Goal: Task Accomplishment & Management: Manage account settings

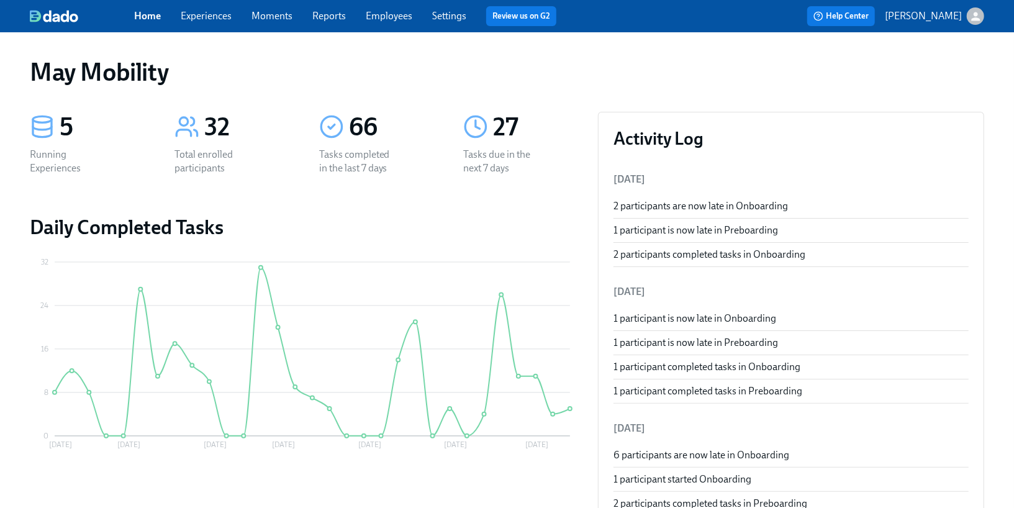
click at [211, 21] on link "Experiences" at bounding box center [206, 16] width 51 height 12
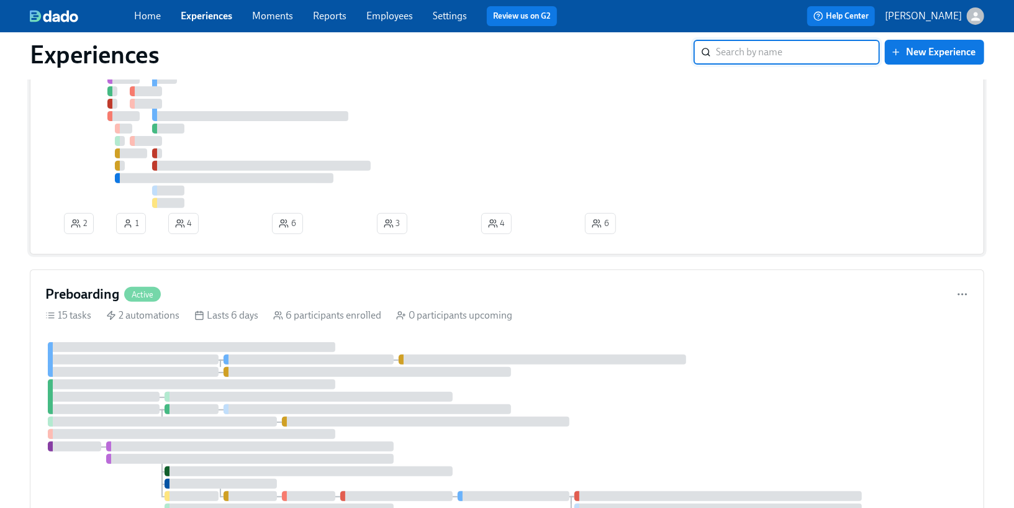
scroll to position [250, 0]
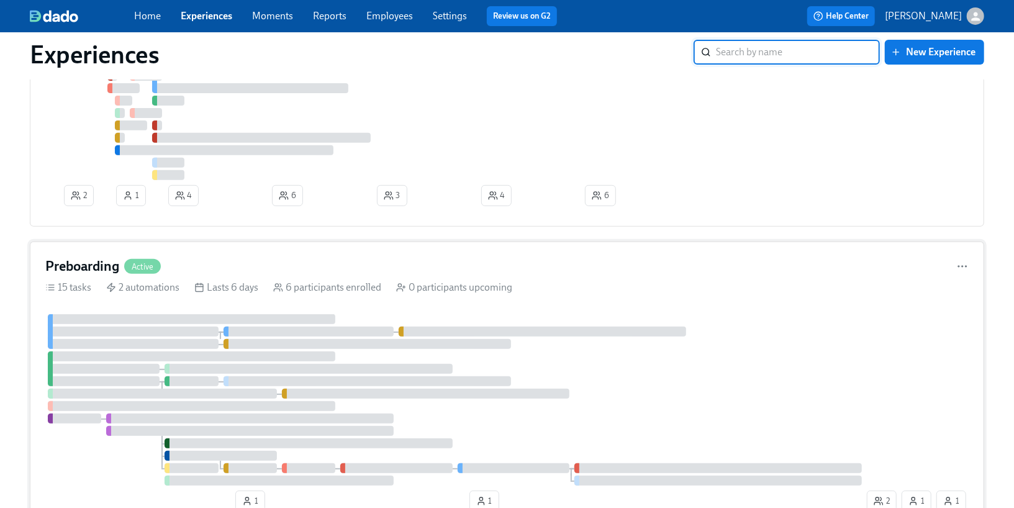
click at [217, 309] on div "Preboarding Active 15 tasks 2 automations Lasts 6 days 6 participants enrolled …" at bounding box center [507, 387] width 954 height 291
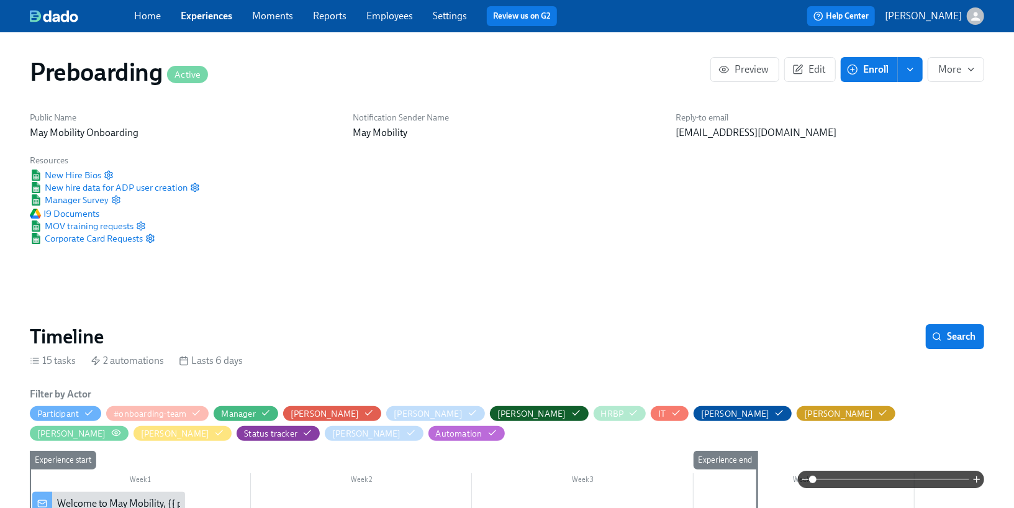
scroll to position [0, 2960]
click at [120, 430] on icon "button" at bounding box center [116, 433] width 8 height 6
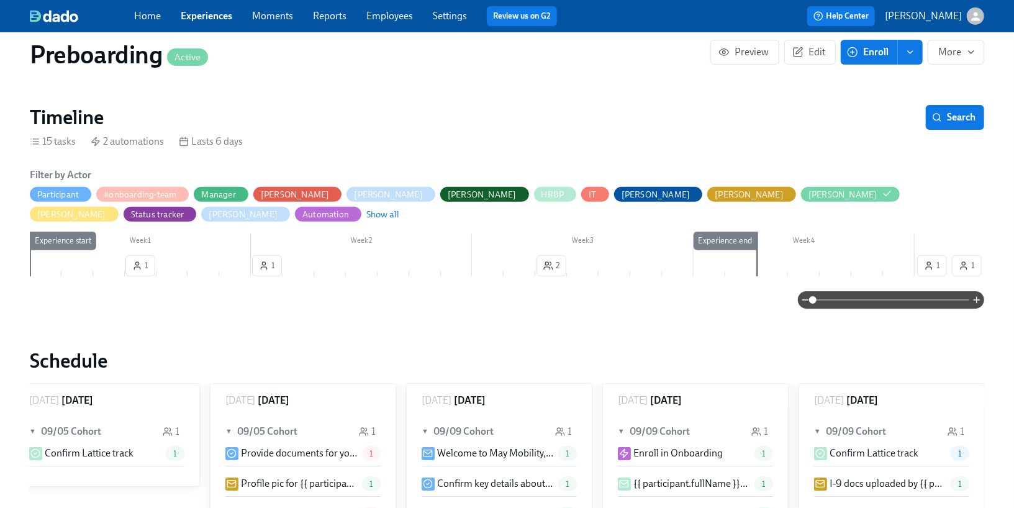
scroll to position [0, 0]
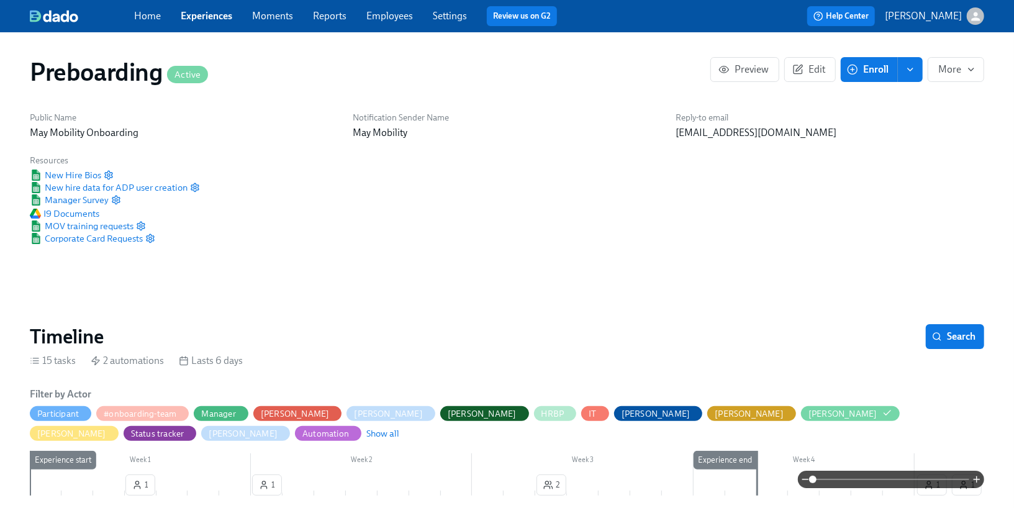
click at [194, 16] on link "Experiences" at bounding box center [207, 16] width 52 height 12
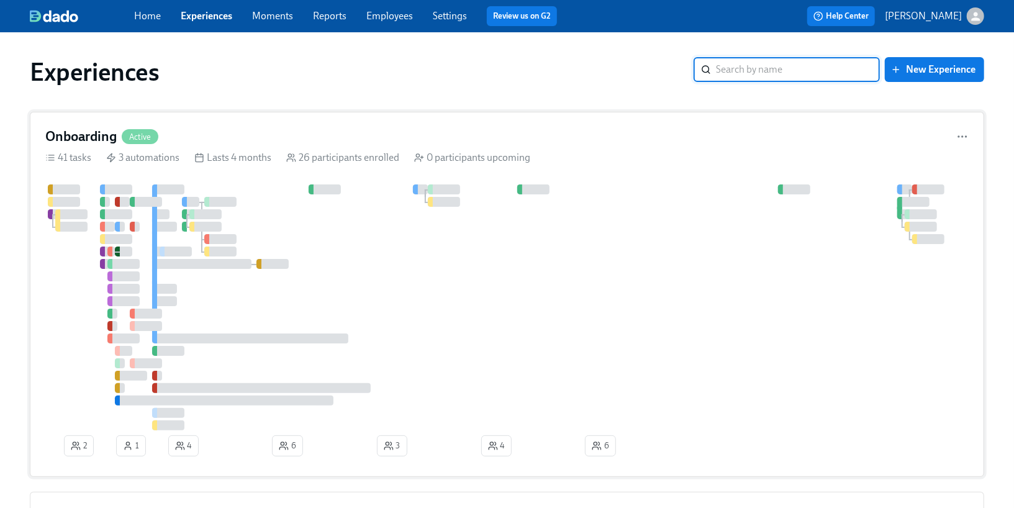
click at [273, 199] on div at bounding box center [514, 307] width 939 height 246
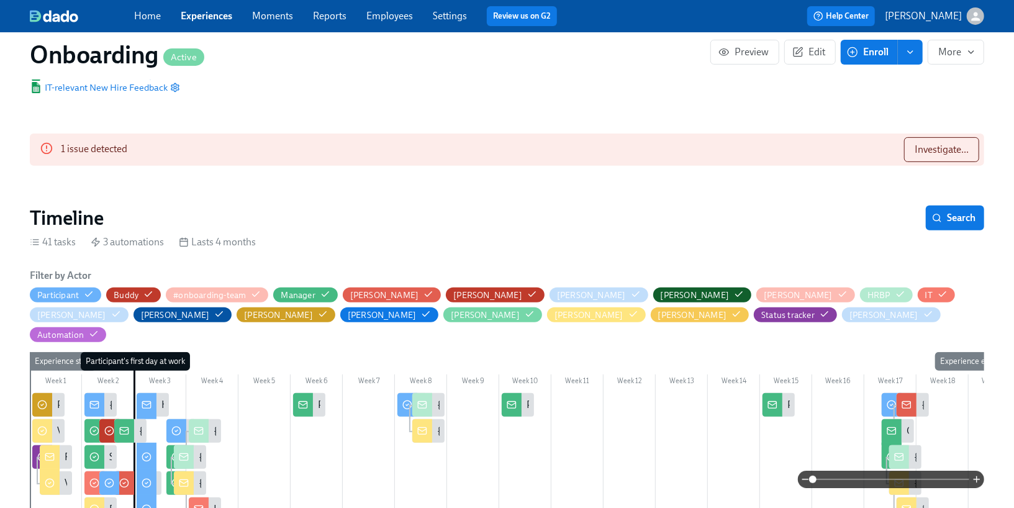
scroll to position [0, 7452]
click at [528, 314] on circle "button" at bounding box center [529, 314] width 2 height 2
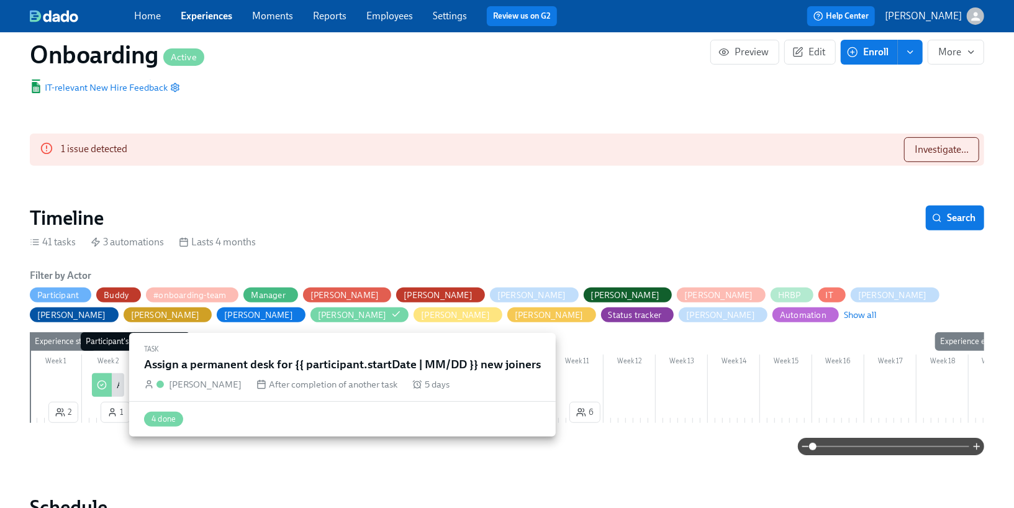
click at [112, 385] on div "Assign a permanent desk for {{ participant.startDate | MM/DD }} new joiners" at bounding box center [108, 385] width 32 height 24
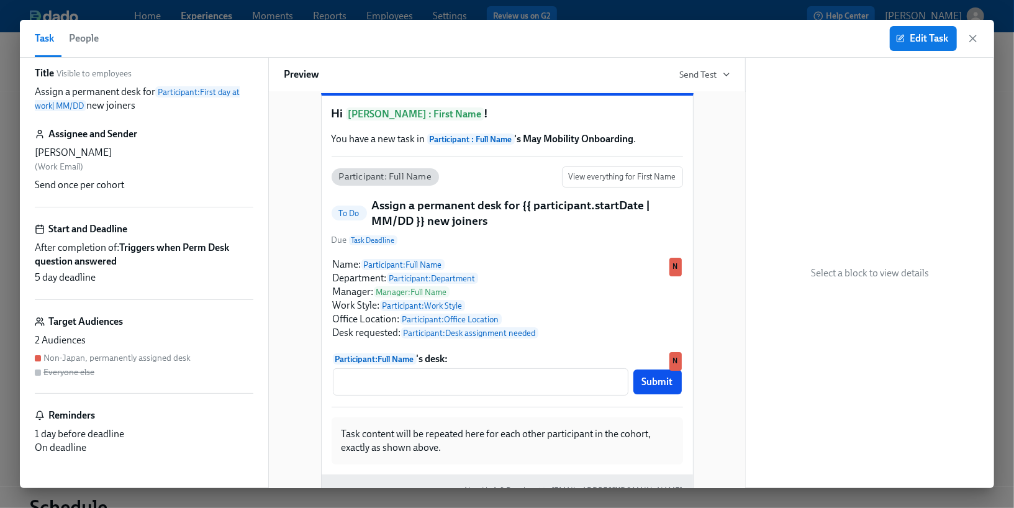
scroll to position [12, 0]
click at [904, 30] on button "Edit Task" at bounding box center [923, 38] width 67 height 25
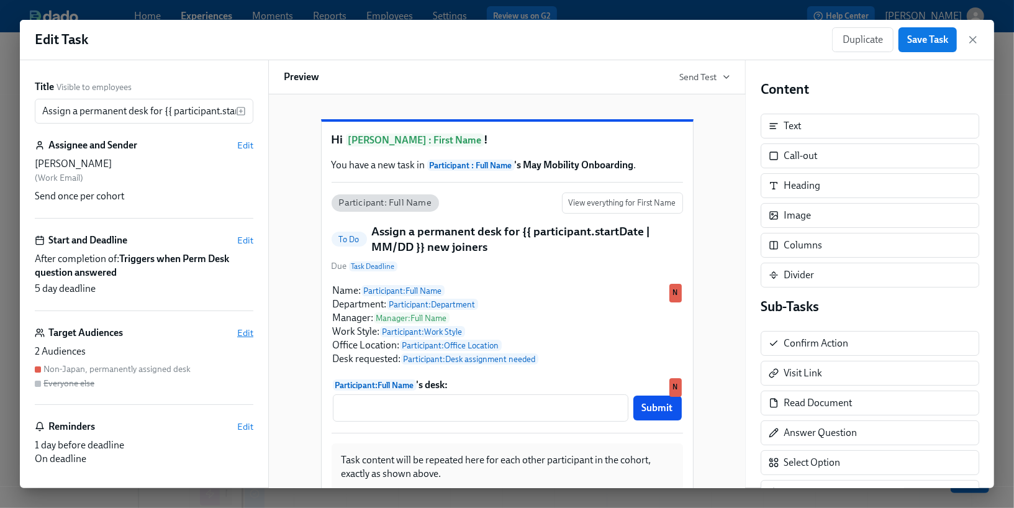
click at [247, 332] on span "Edit" at bounding box center [245, 333] width 16 height 12
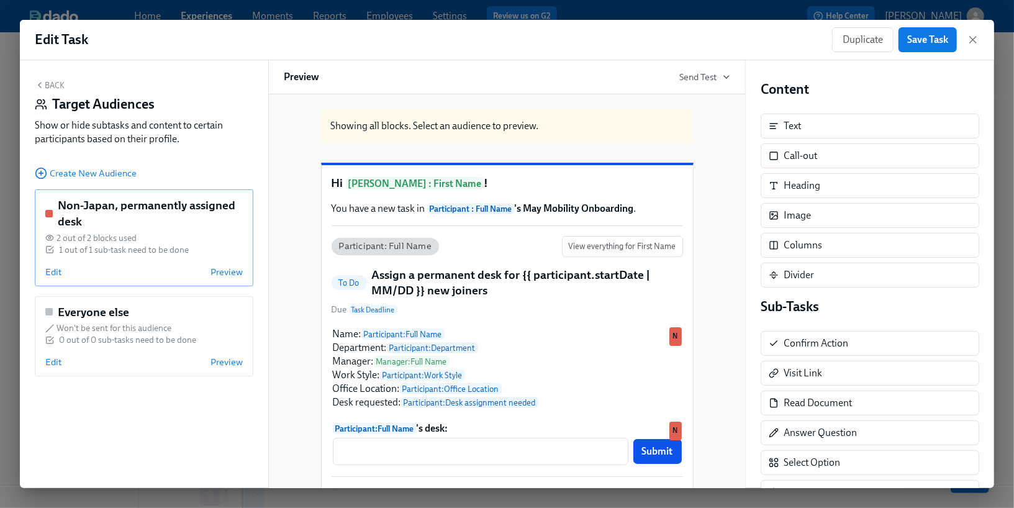
click at [142, 250] on div "1 out of 1 sub-task need to be done" at bounding box center [124, 250] width 130 height 12
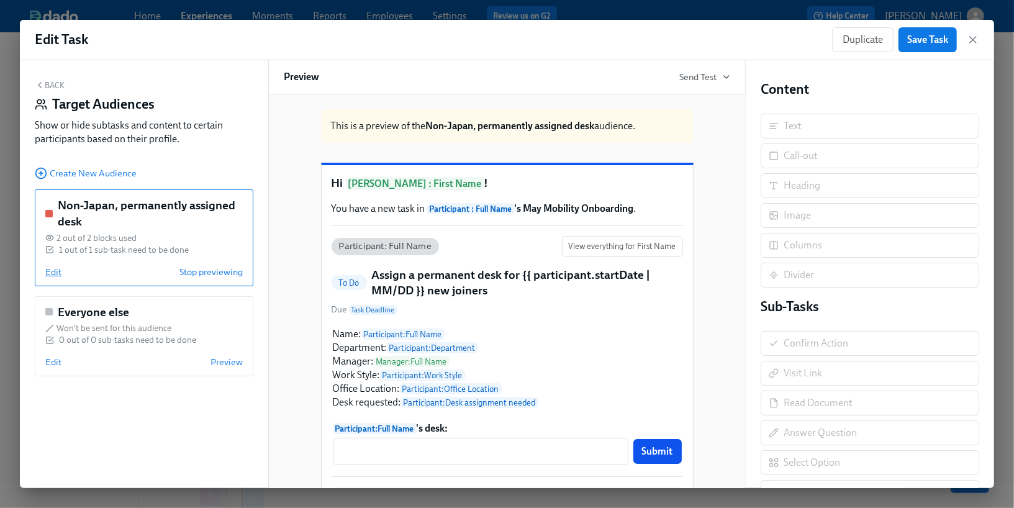
click at [51, 273] on span "Edit" at bounding box center [53, 272] width 16 height 12
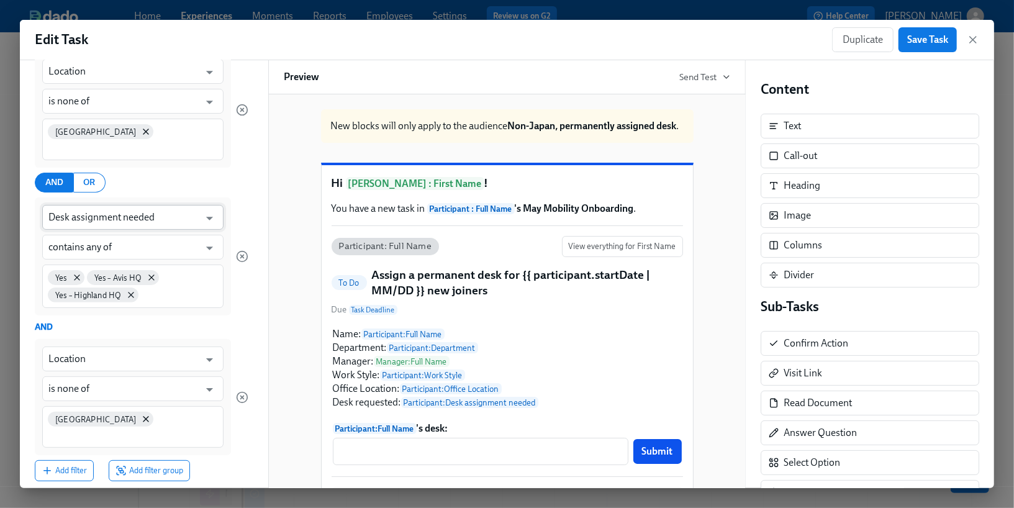
scroll to position [153, 0]
click at [60, 461] on span "Add filter" at bounding box center [64, 467] width 45 height 12
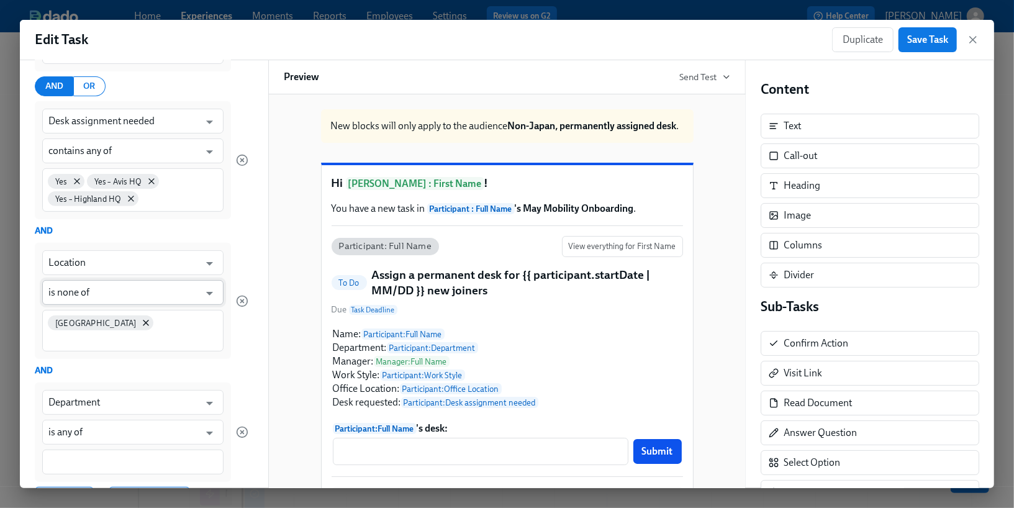
scroll to position [247, 0]
click at [90, 389] on input "Department" at bounding box center [123, 401] width 151 height 25
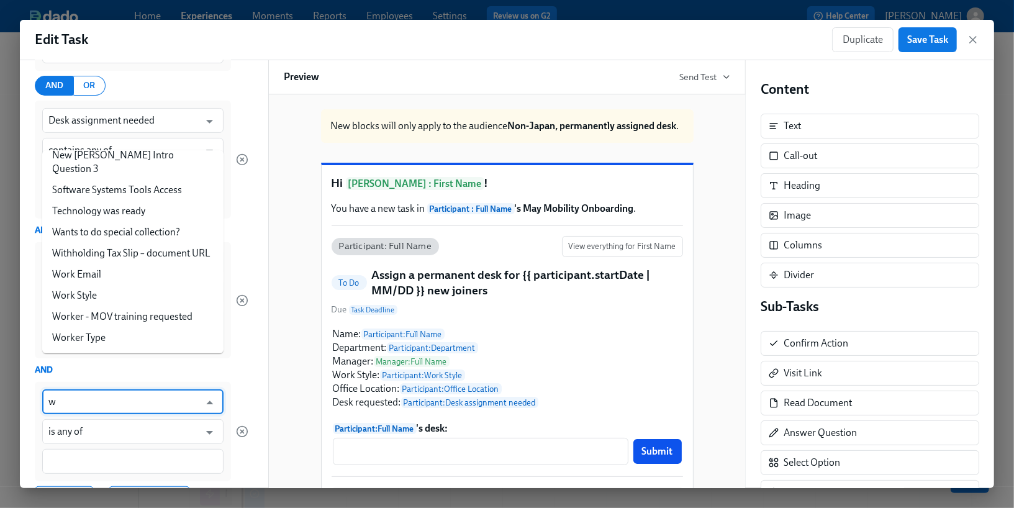
scroll to position [0, 0]
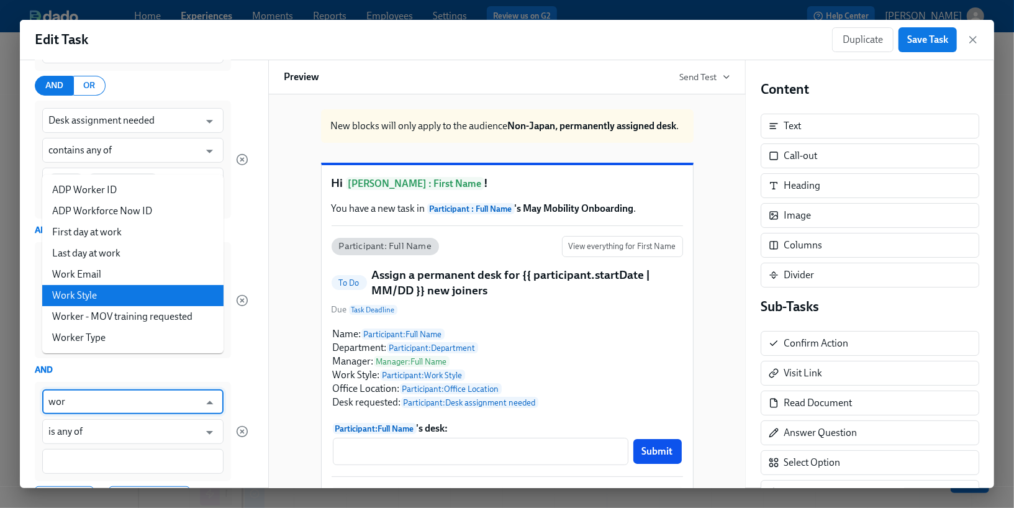
click at [86, 297] on li "Work Style" at bounding box center [132, 295] width 181 height 21
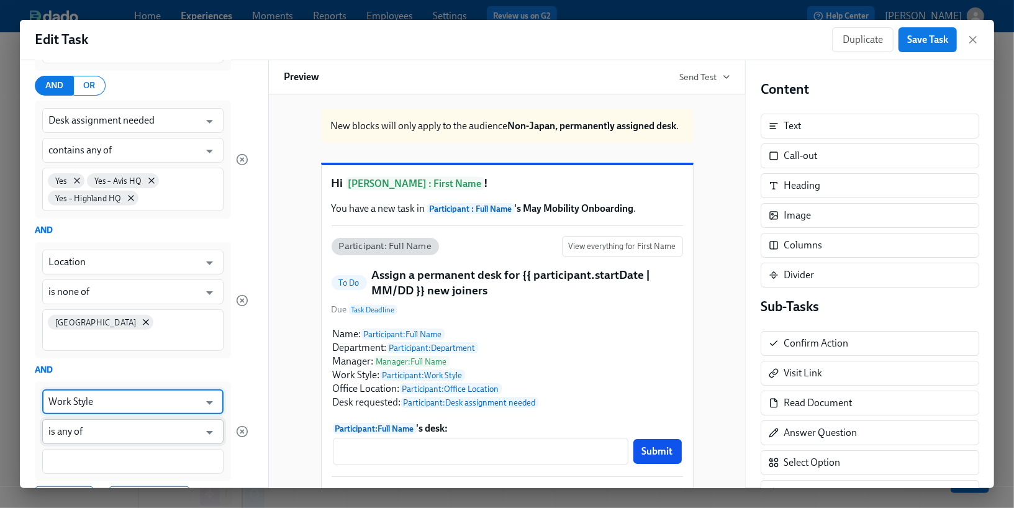
type input "Work Style"
click at [89, 419] on input "is any of" at bounding box center [123, 431] width 151 height 25
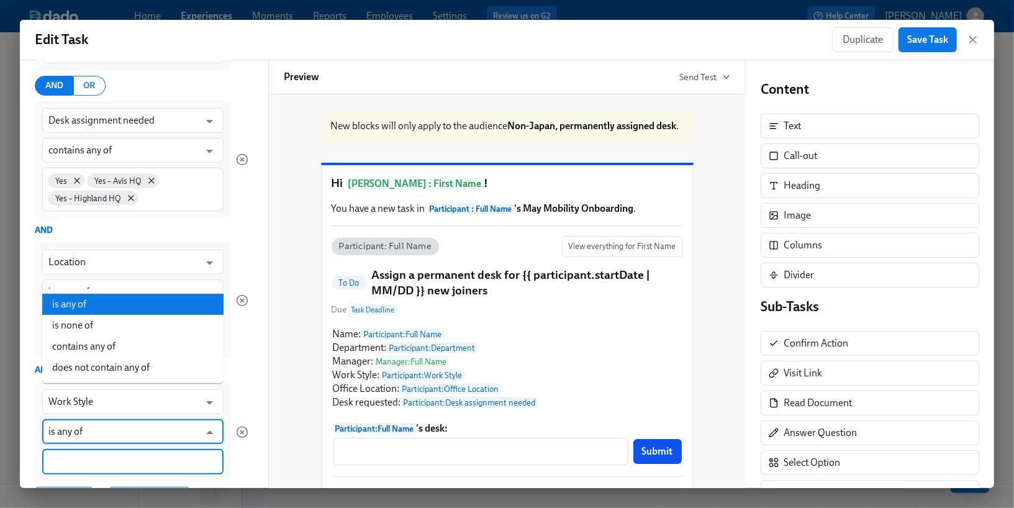
click at [100, 455] on input at bounding box center [132, 461] width 169 height 13
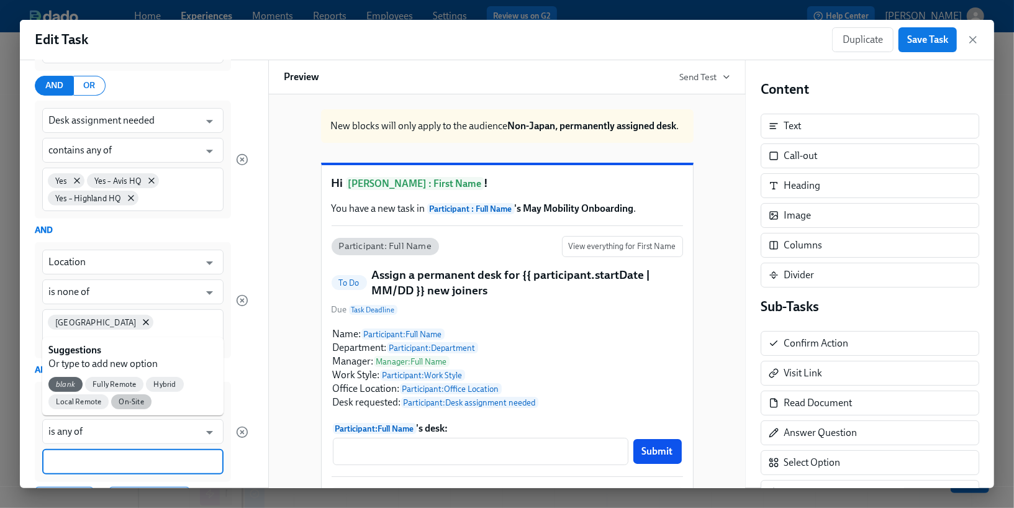
click at [130, 405] on span "On-Site" at bounding box center [131, 401] width 40 height 9
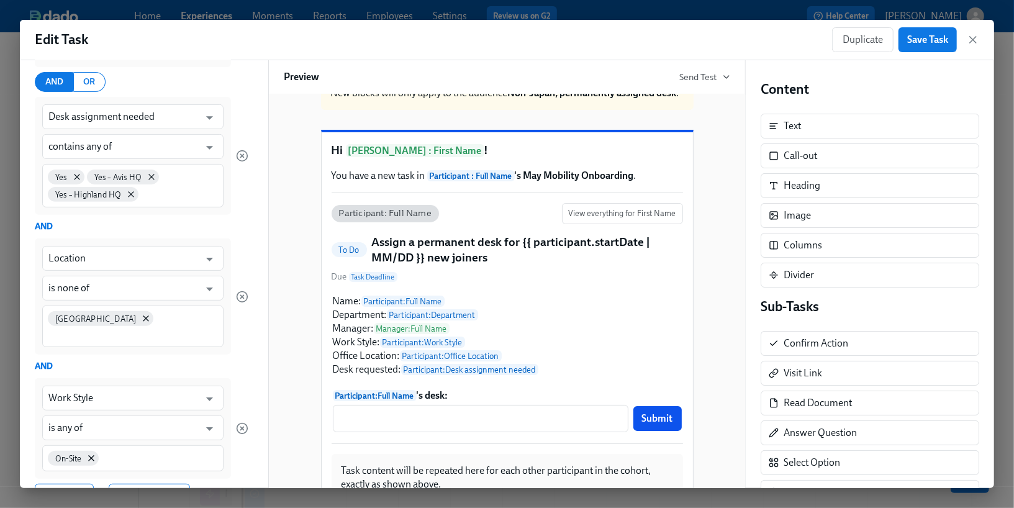
scroll to position [34, 0]
click at [917, 47] on button "Save Task" at bounding box center [928, 39] width 58 height 25
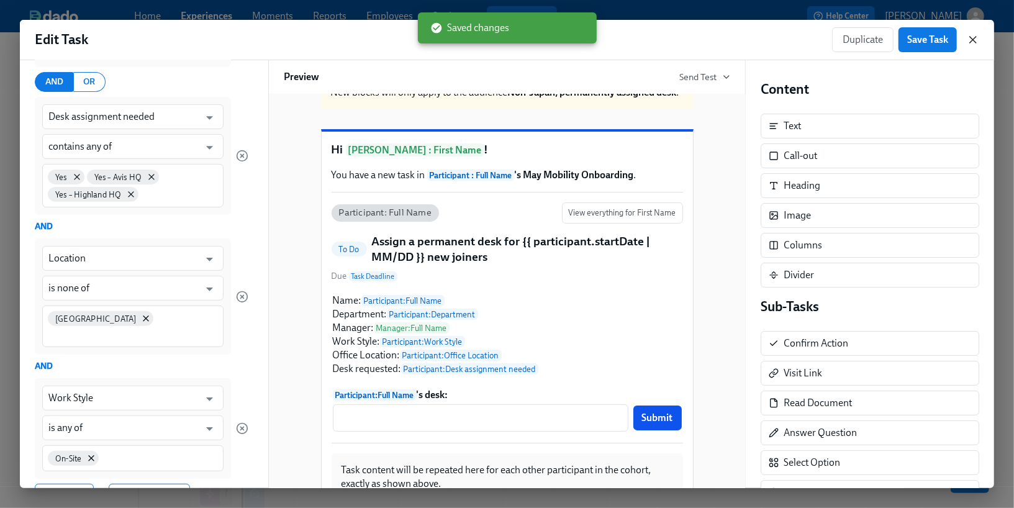
click at [967, 39] on icon "button" at bounding box center [973, 40] width 12 height 12
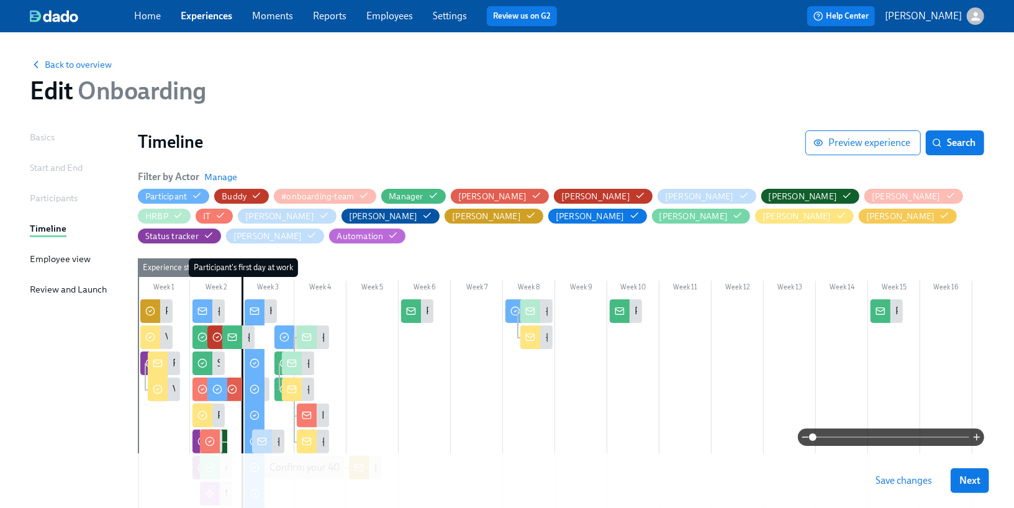
click at [912, 484] on span "Save changes" at bounding box center [904, 480] width 57 height 12
click at [900, 478] on span "Save changes" at bounding box center [904, 480] width 57 height 12
click at [940, 147] on icon "button" at bounding box center [937, 143] width 10 height 10
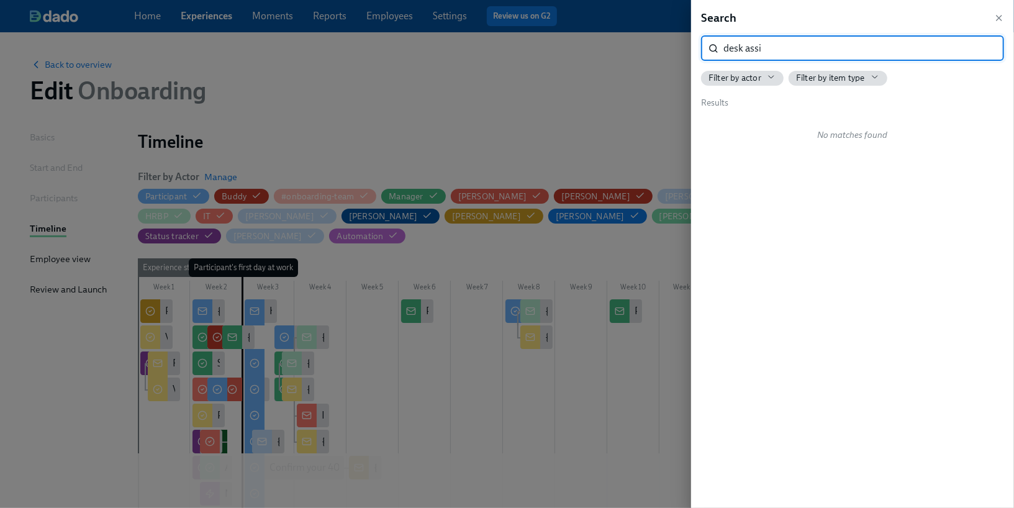
type input "desk assi"
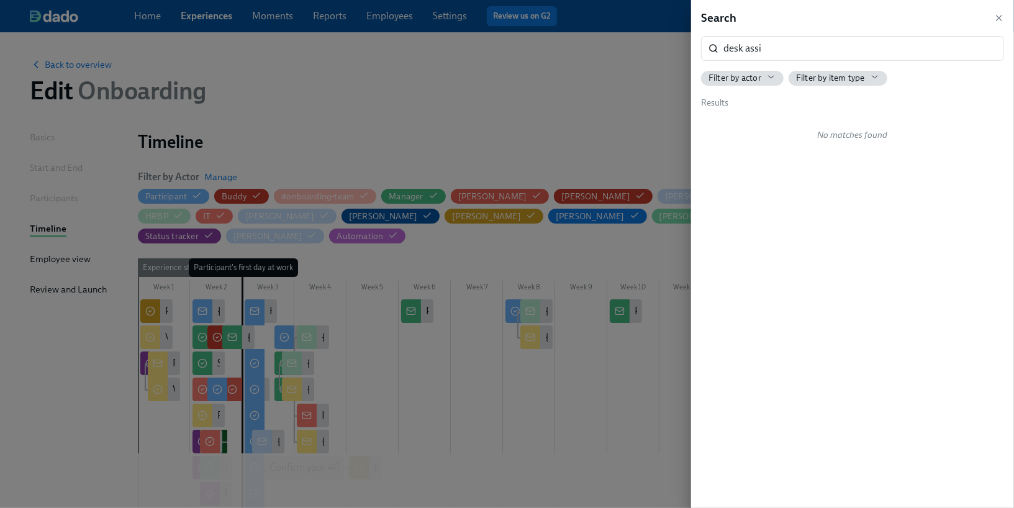
click at [341, 92] on div at bounding box center [507, 254] width 1014 height 508
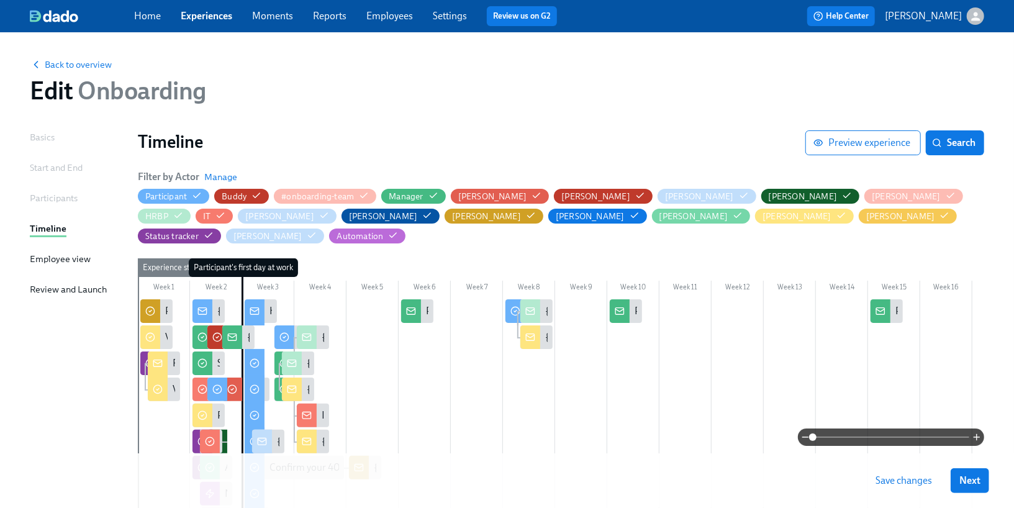
click at [217, 24] on div "Home Experiences Moments Reports Employees Settings Review us on G2" at bounding box center [350, 16] width 433 height 20
click at [207, 18] on link "Experiences" at bounding box center [207, 16] width 52 height 12
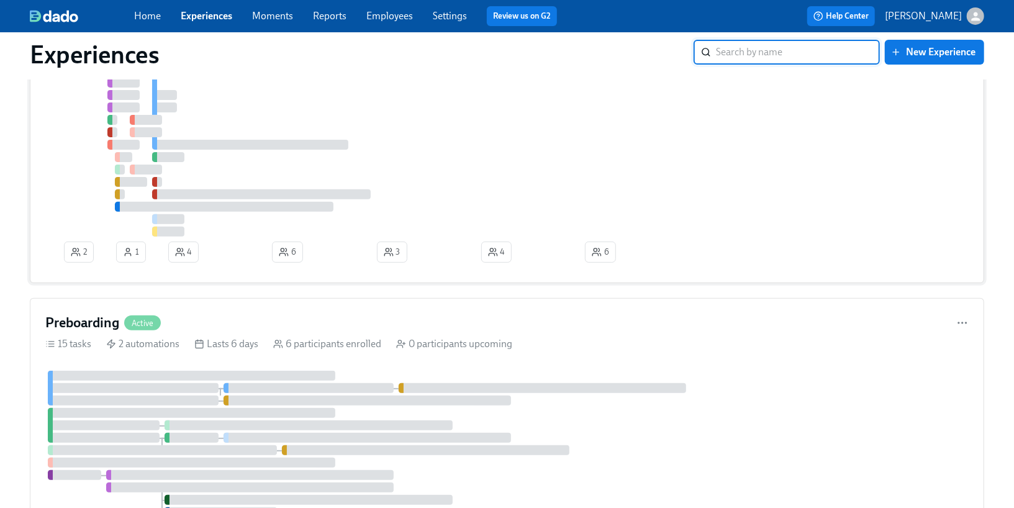
scroll to position [199, 0]
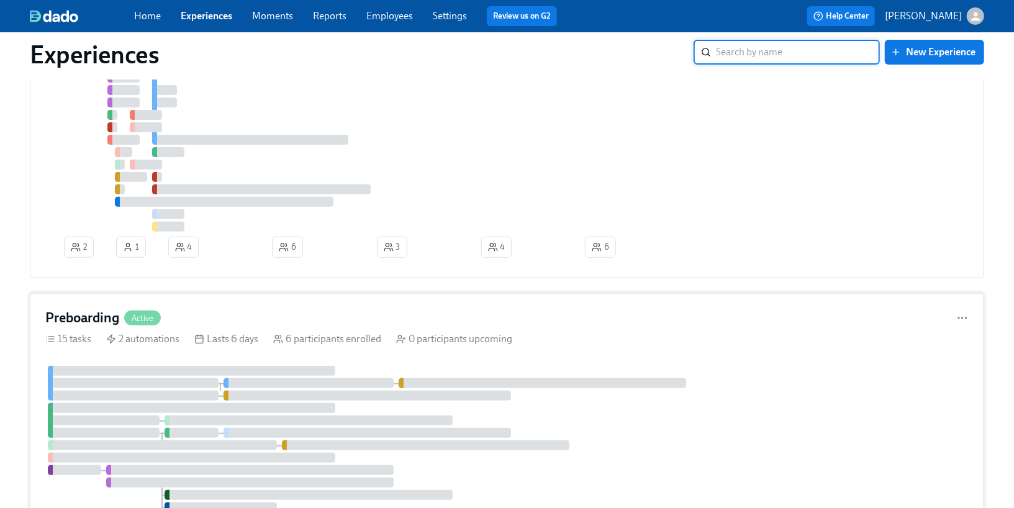
click at [183, 363] on div "Preboarding Active 15 tasks 2 automations Lasts 6 days 6 participants enrolled …" at bounding box center [507, 438] width 954 height 291
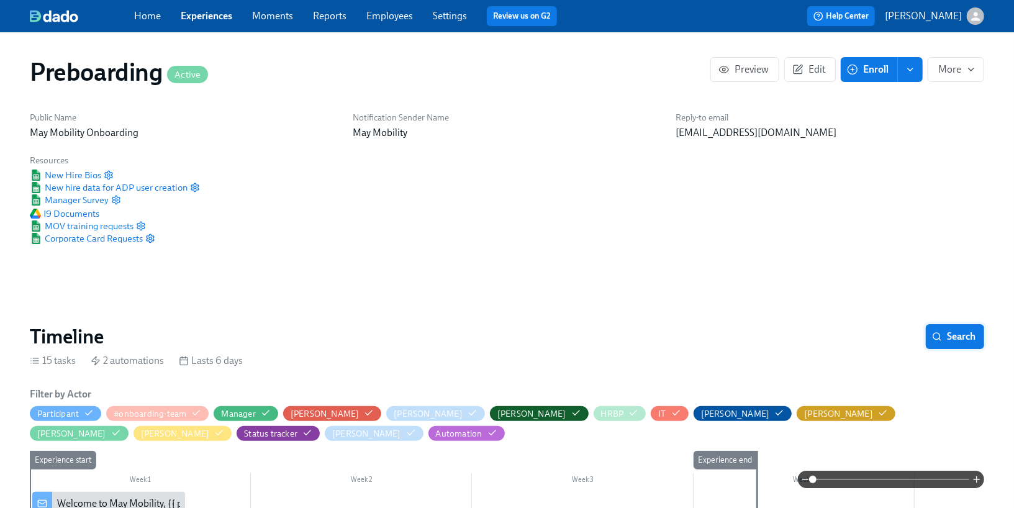
click at [949, 337] on span "Search" at bounding box center [955, 336] width 41 height 12
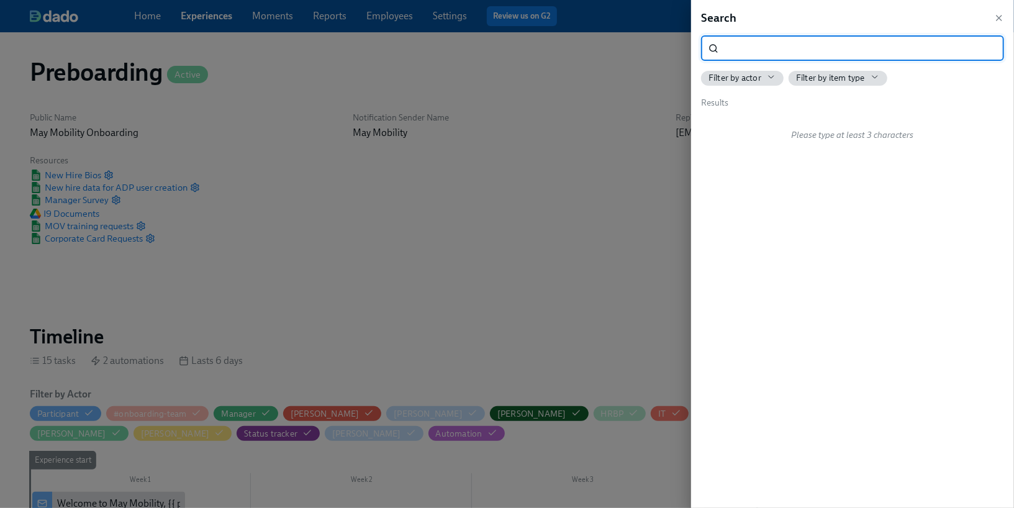
scroll to position [0, 2960]
type input "desk as"
click at [1002, 15] on icon "button" at bounding box center [999, 18] width 10 height 10
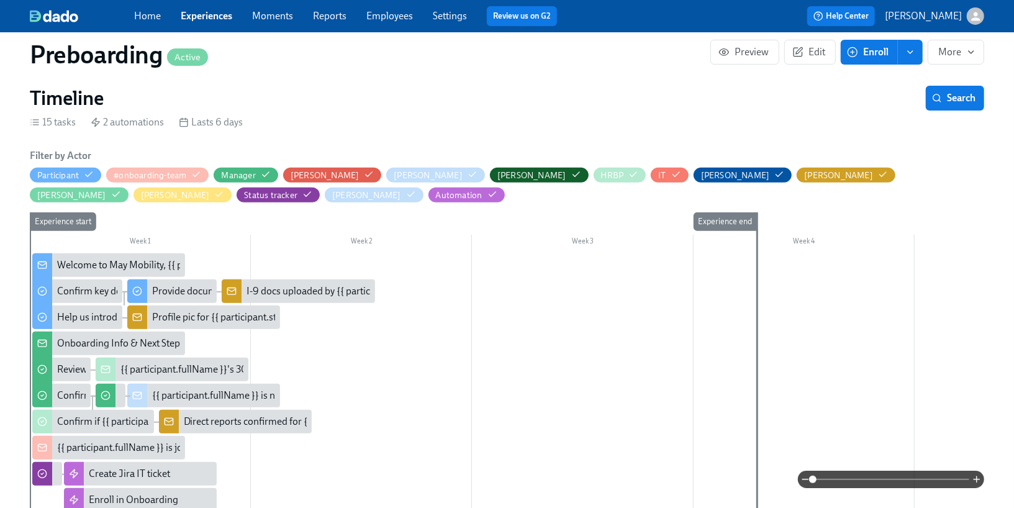
scroll to position [0, 0]
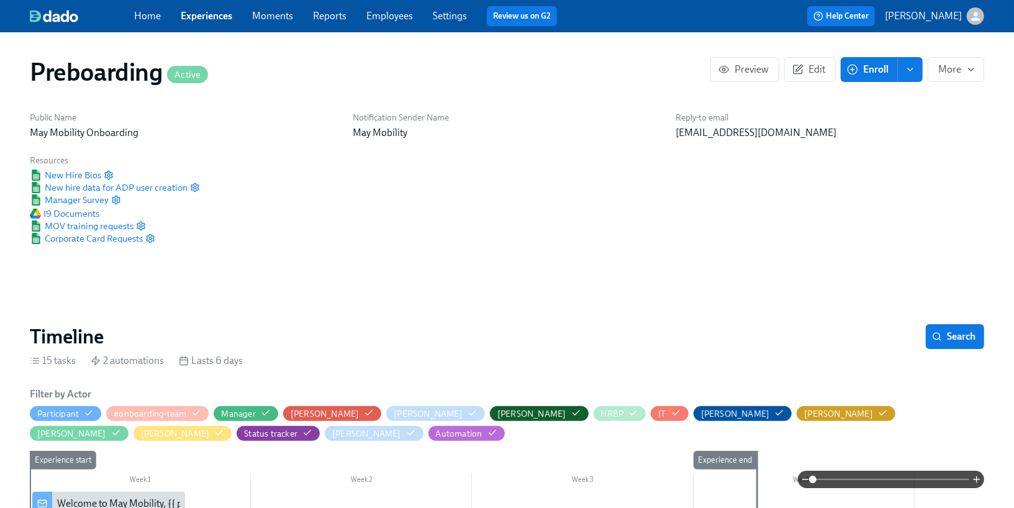
click at [202, 21] on link "Experiences" at bounding box center [207, 16] width 52 height 12
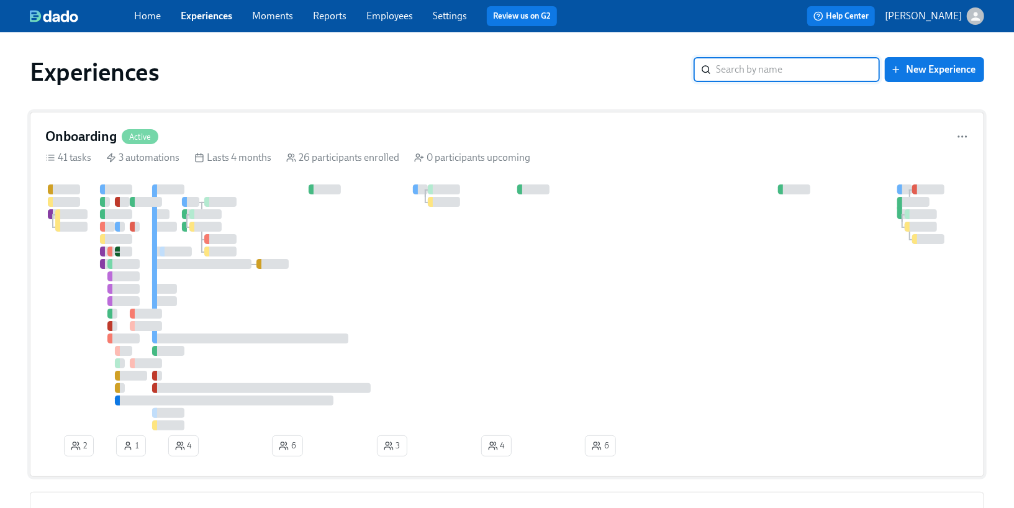
click at [214, 161] on div "Lasts 4 months" at bounding box center [232, 158] width 77 height 14
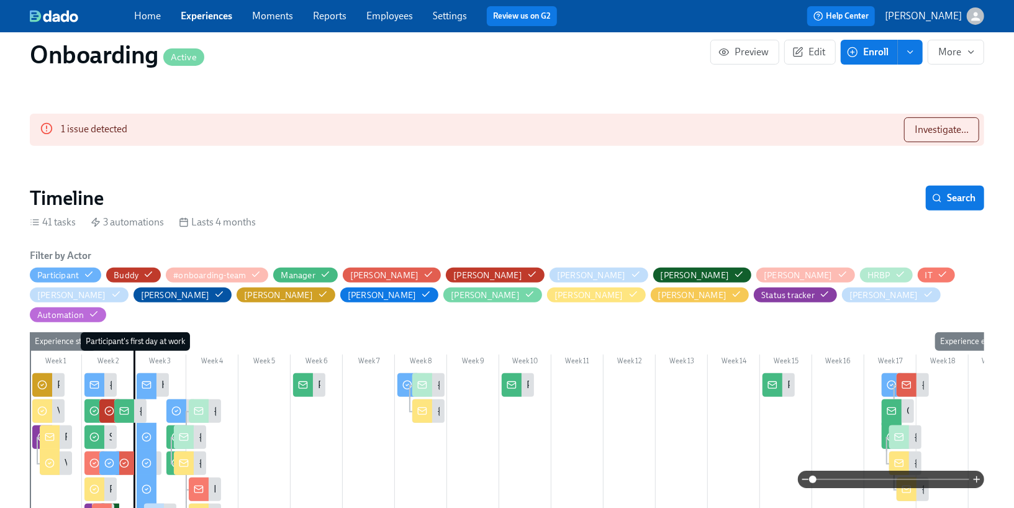
scroll to position [244, 0]
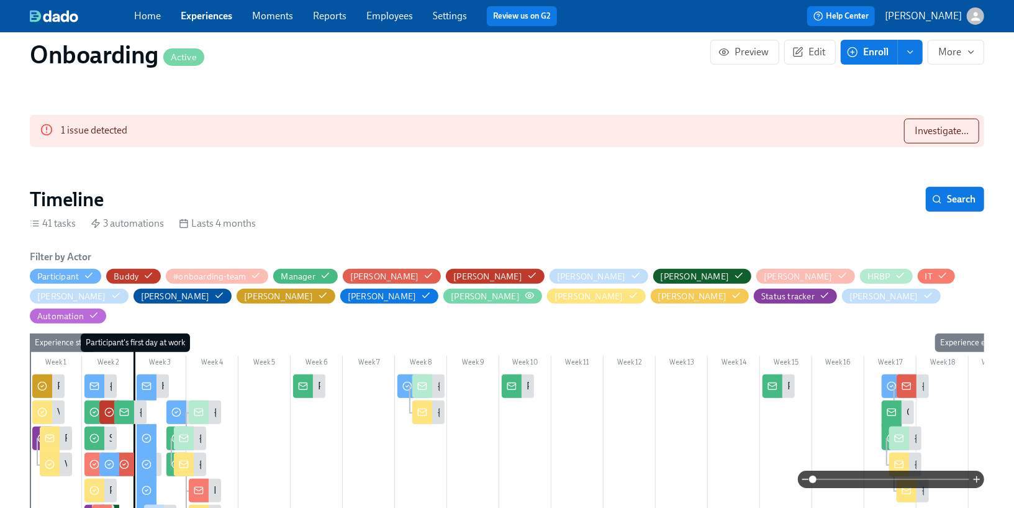
click at [525, 292] on icon "button" at bounding box center [529, 295] width 8 height 6
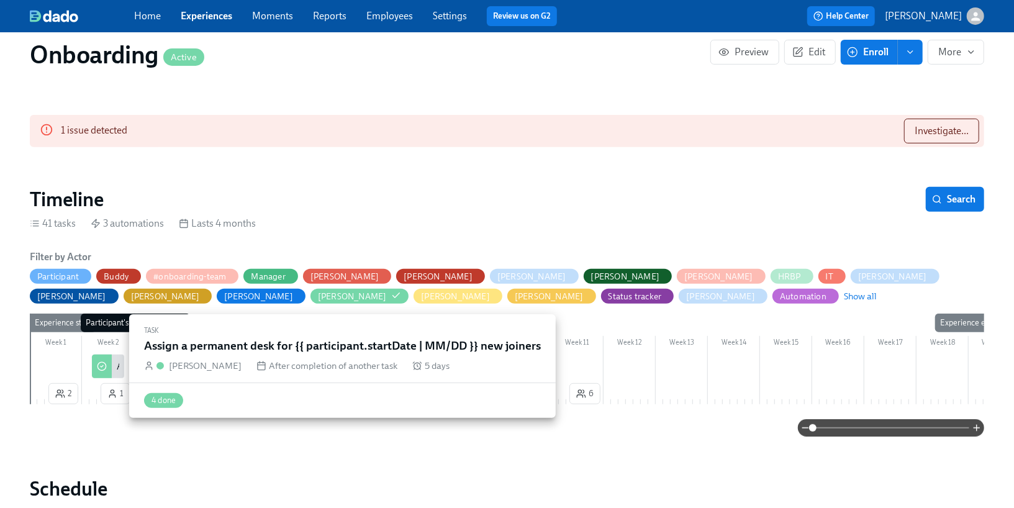
click at [111, 369] on div at bounding box center [102, 367] width 20 height 24
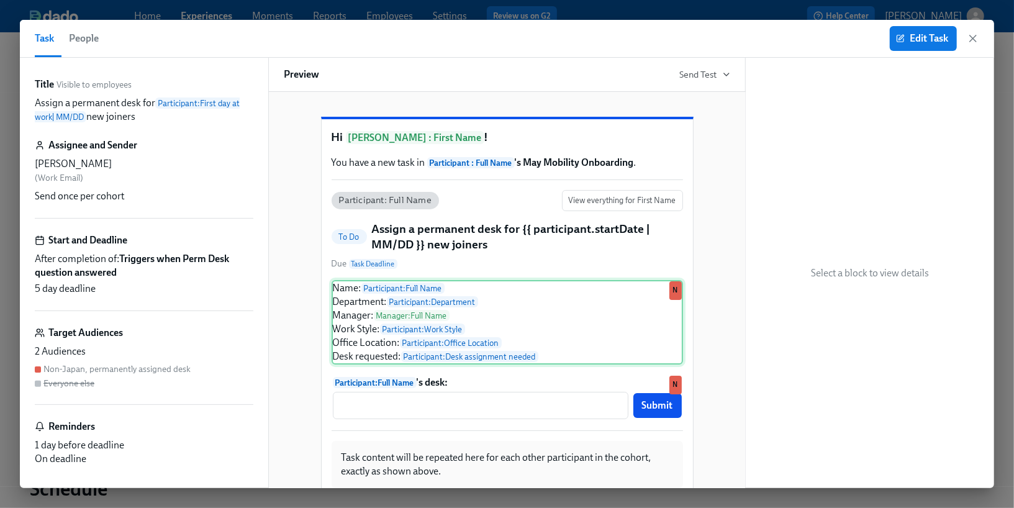
click at [356, 365] on div "Name: Participant : Full Name Department: Participant : Department Manager: Man…" at bounding box center [507, 322] width 351 height 84
click at [976, 39] on icon "button" at bounding box center [973, 38] width 12 height 12
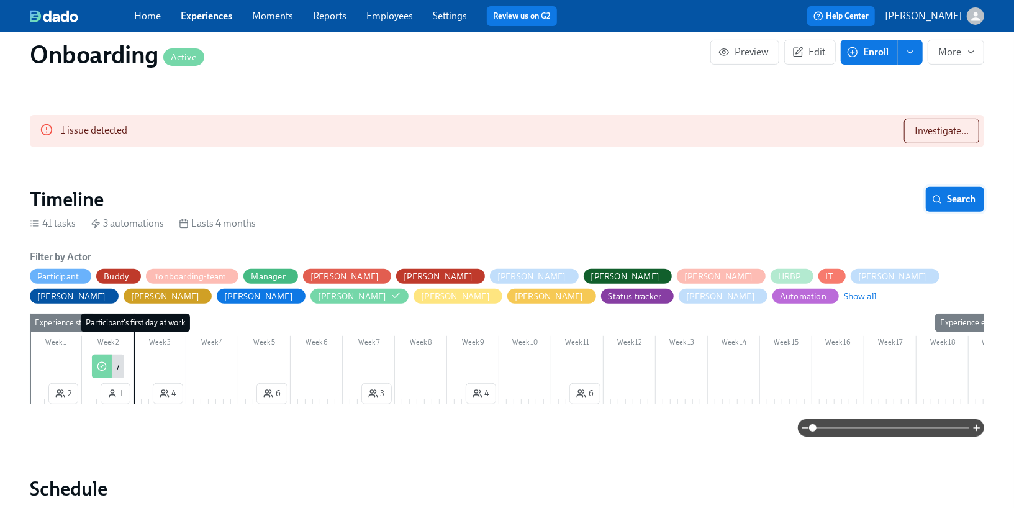
click at [936, 197] on icon "button" at bounding box center [937, 199] width 10 height 10
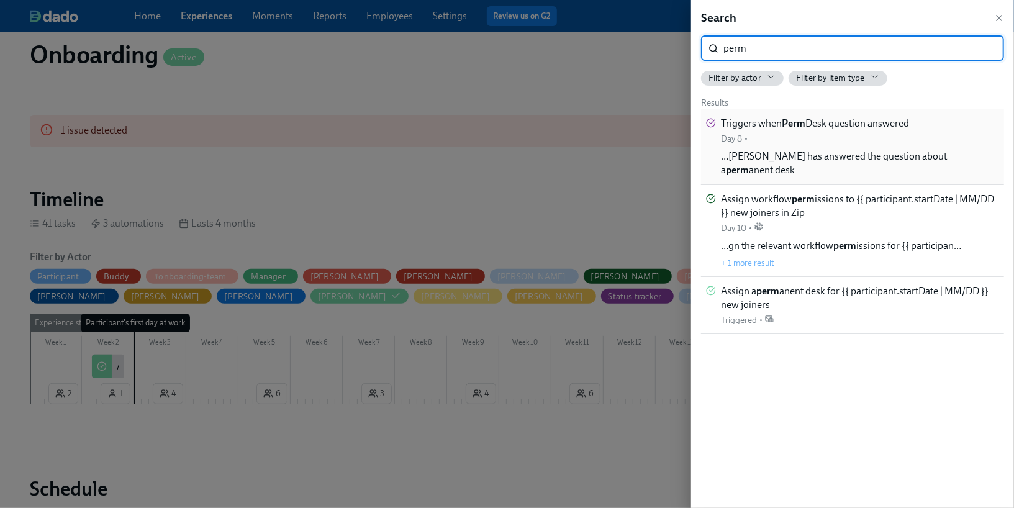
type input "perm"
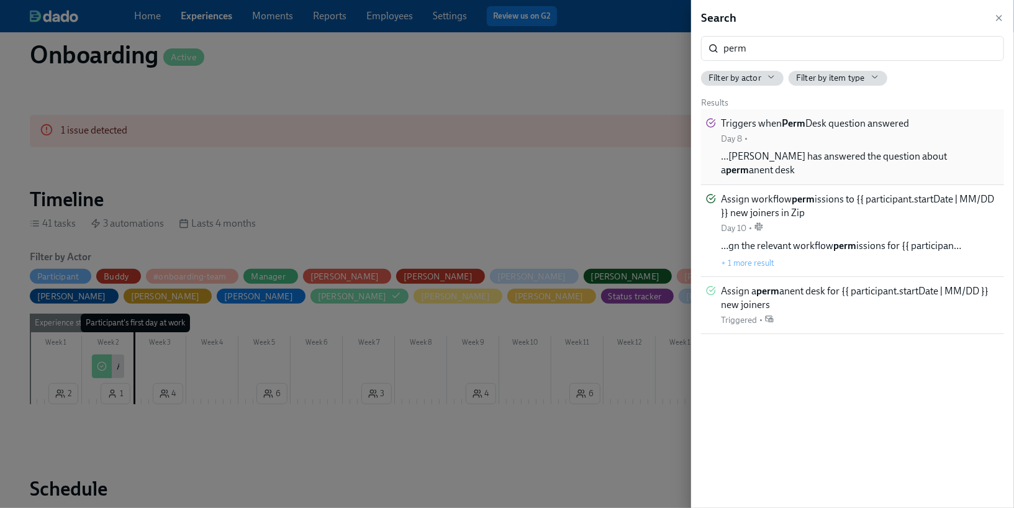
click at [915, 135] on div "Triggers when Perm Desk question answered Day 8 • …[PERSON_NAME] has answered t…" at bounding box center [860, 147] width 278 height 60
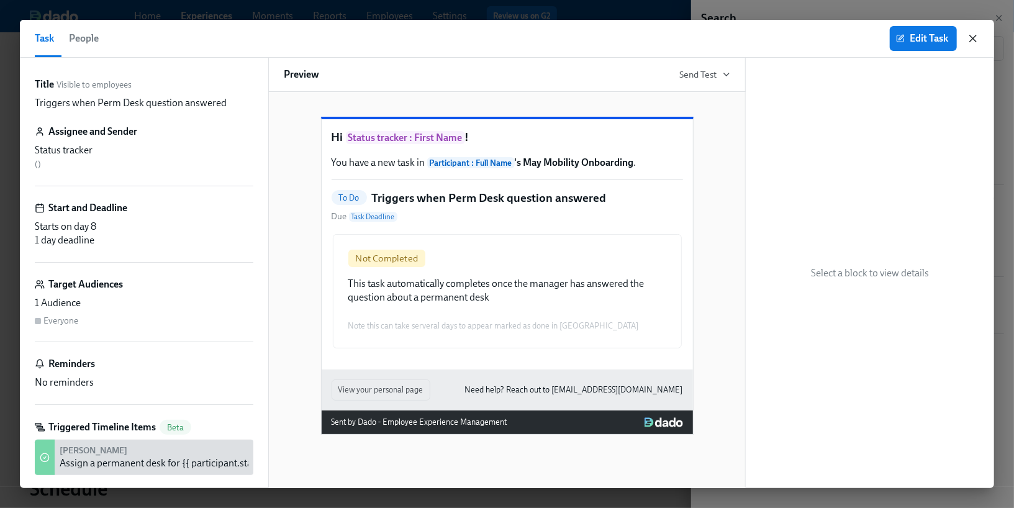
click at [972, 35] on icon "button" at bounding box center [973, 38] width 12 height 12
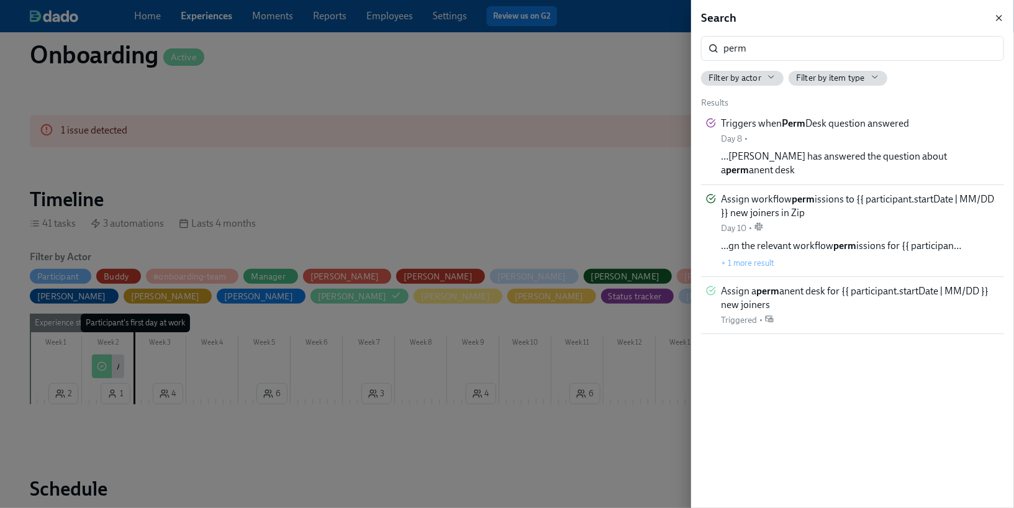
click at [997, 18] on icon "button" at bounding box center [999, 18] width 10 height 10
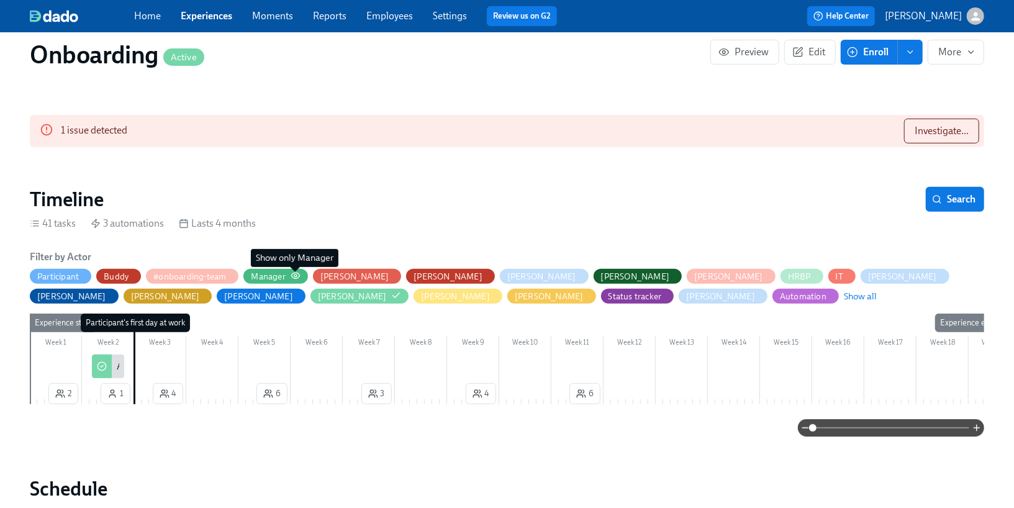
click at [291, 272] on icon "button" at bounding box center [296, 276] width 10 height 10
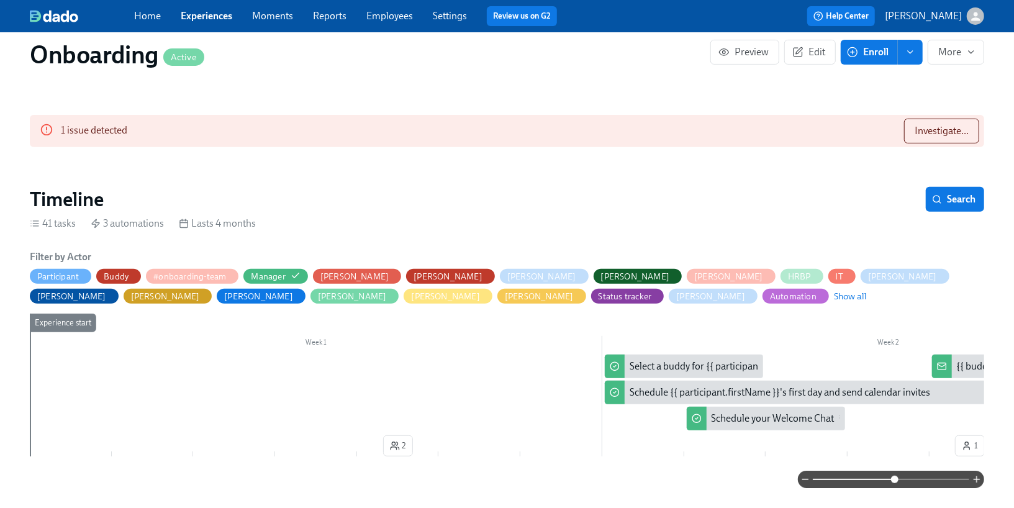
drag, startPoint x: 815, startPoint y: 481, endPoint x: 894, endPoint y: 480, distance: 79.5
click at [894, 480] on span at bounding box center [894, 479] width 7 height 7
click at [203, 22] on span "Experiences" at bounding box center [207, 16] width 52 height 14
click at [198, 17] on link "Experiences" at bounding box center [207, 16] width 52 height 12
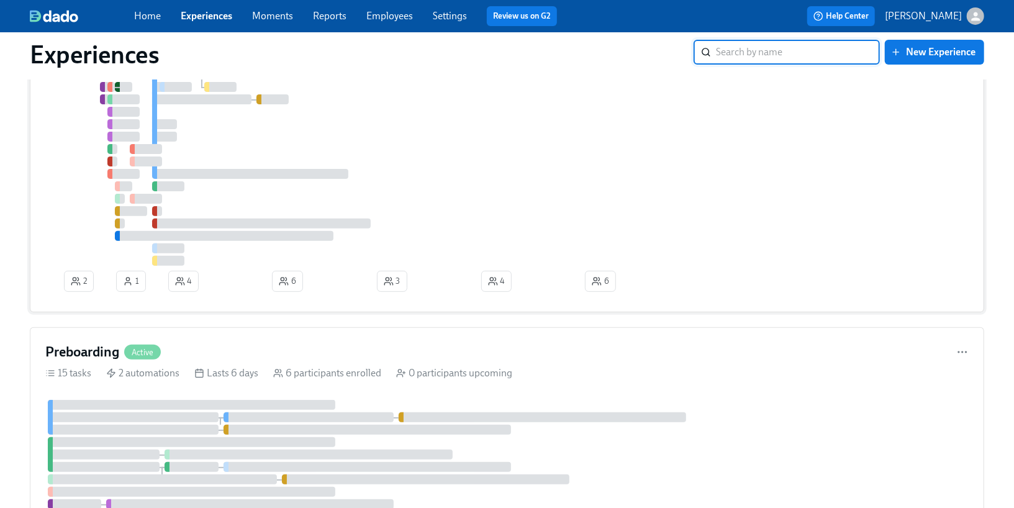
scroll to position [174, 0]
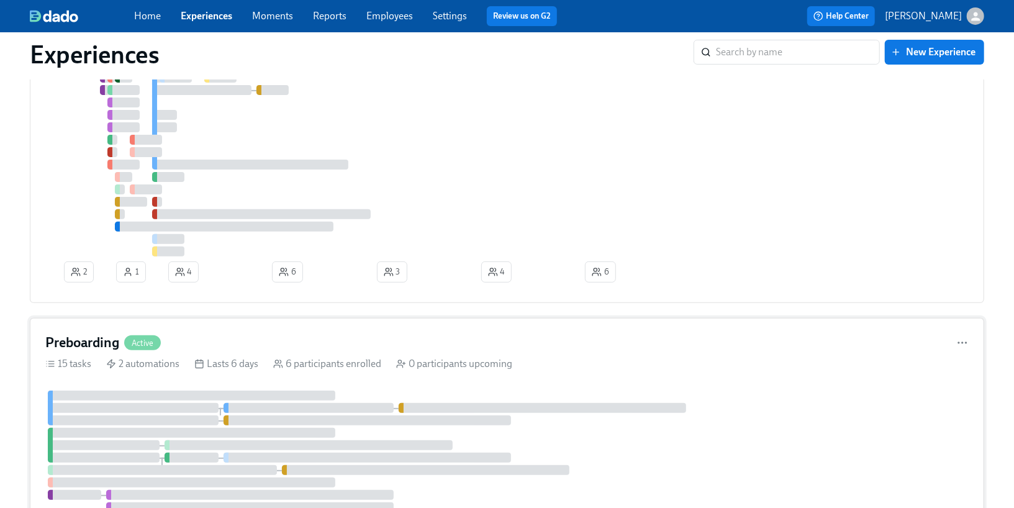
click at [145, 378] on div "Preboarding Active 15 tasks 2 automations Lasts 6 days 6 participants enrolled …" at bounding box center [507, 463] width 954 height 291
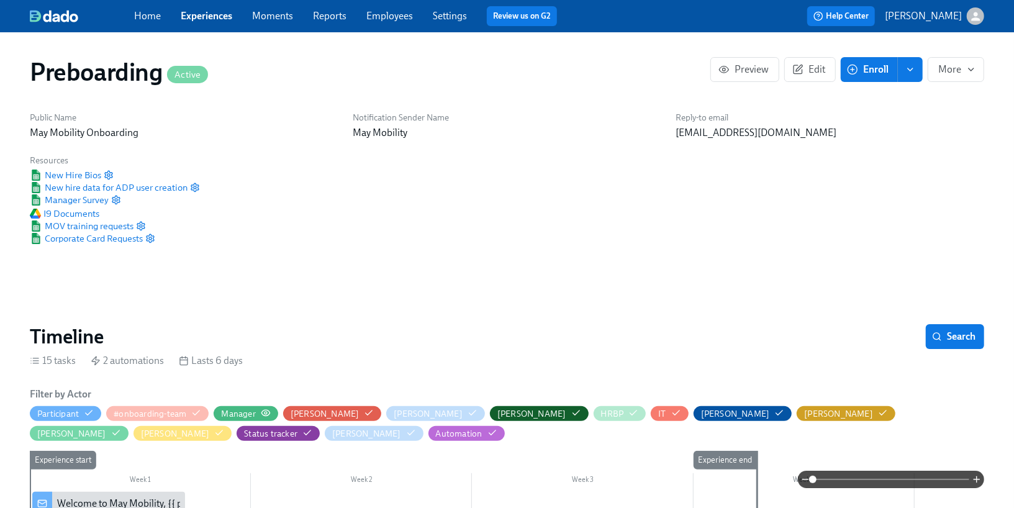
click at [265, 412] on icon "button" at bounding box center [266, 413] width 10 height 10
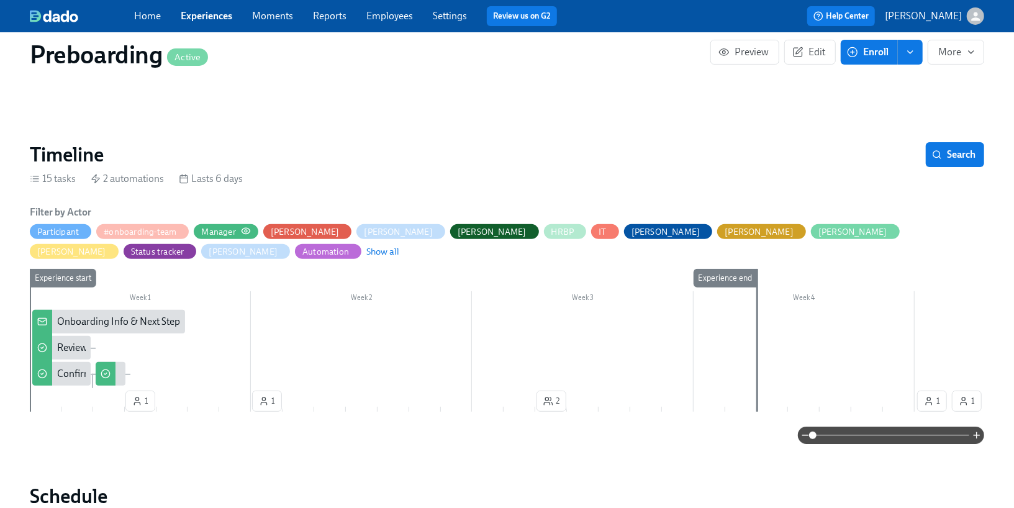
scroll to position [183, 0]
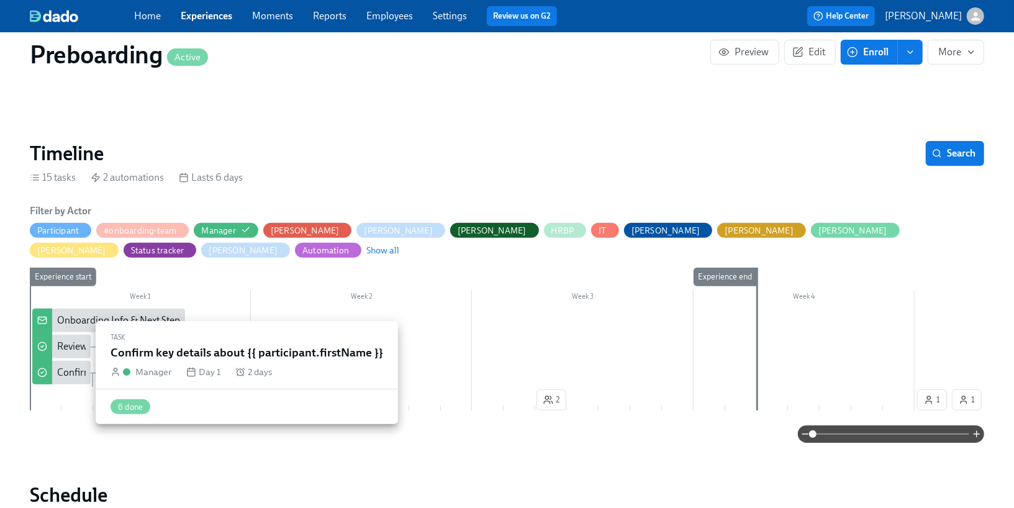
click at [71, 369] on div "Confirm key details about {{ participant.firstName }}" at bounding box center [167, 373] width 220 height 14
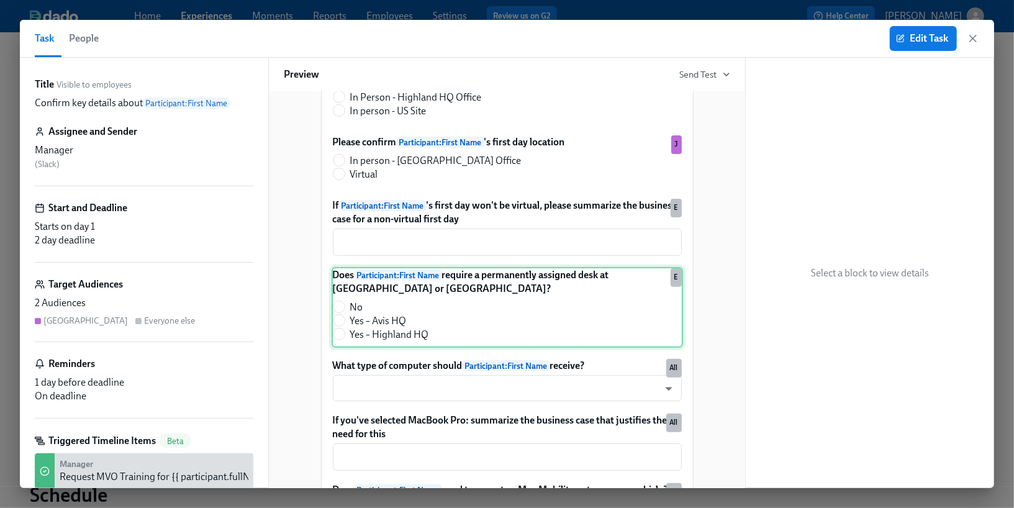
scroll to position [208, 0]
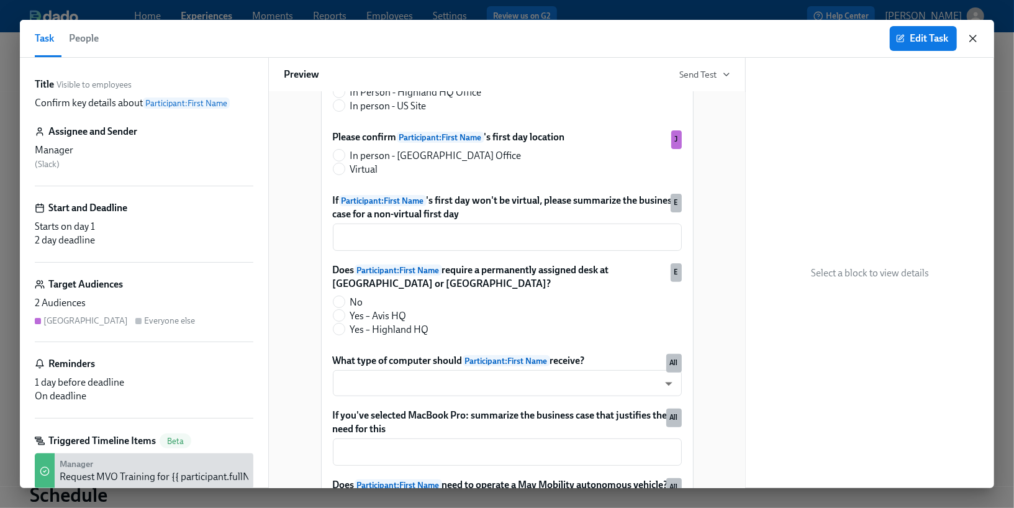
click at [976, 39] on icon "button" at bounding box center [973, 38] width 12 height 12
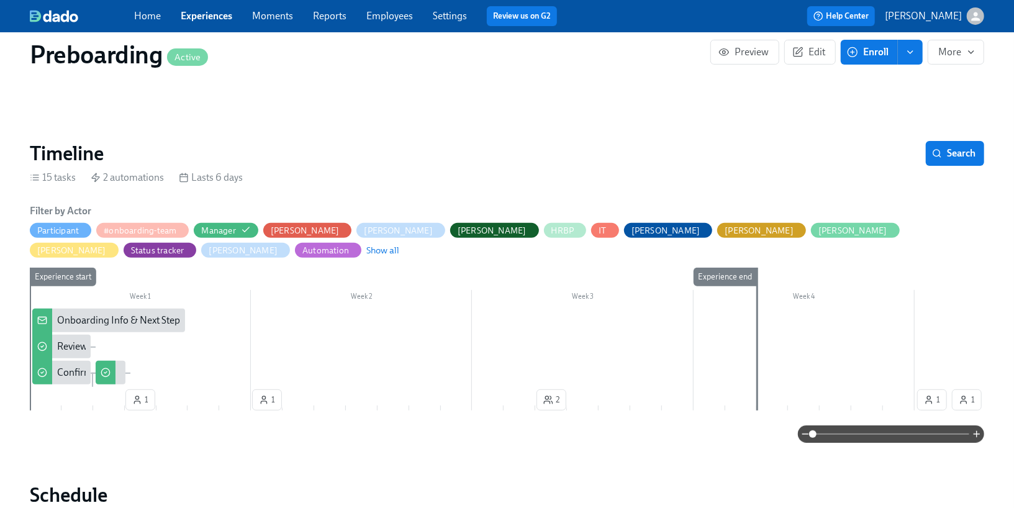
click at [217, 22] on span "Experiences" at bounding box center [207, 16] width 52 height 14
click at [209, 17] on link "Experiences" at bounding box center [207, 16] width 52 height 12
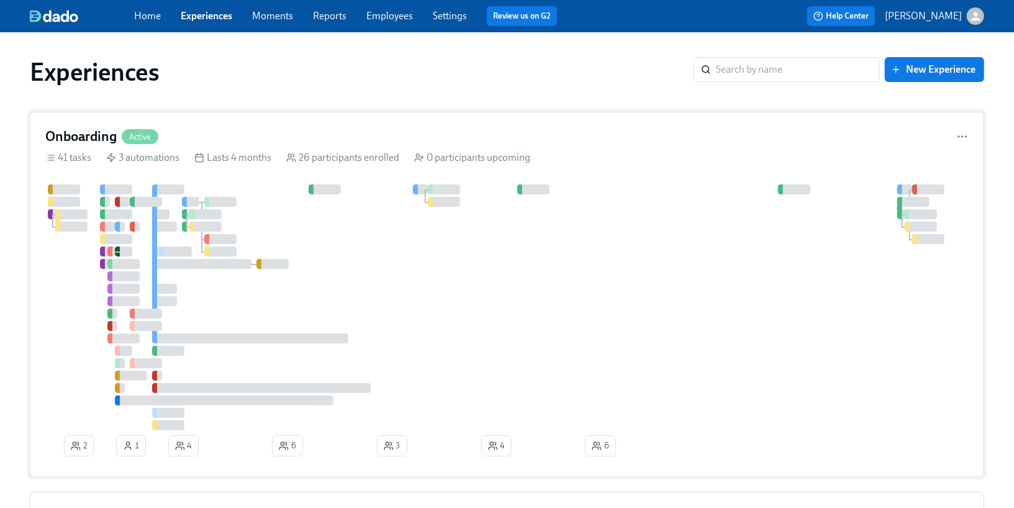
click at [248, 200] on div at bounding box center [514, 307] width 939 height 246
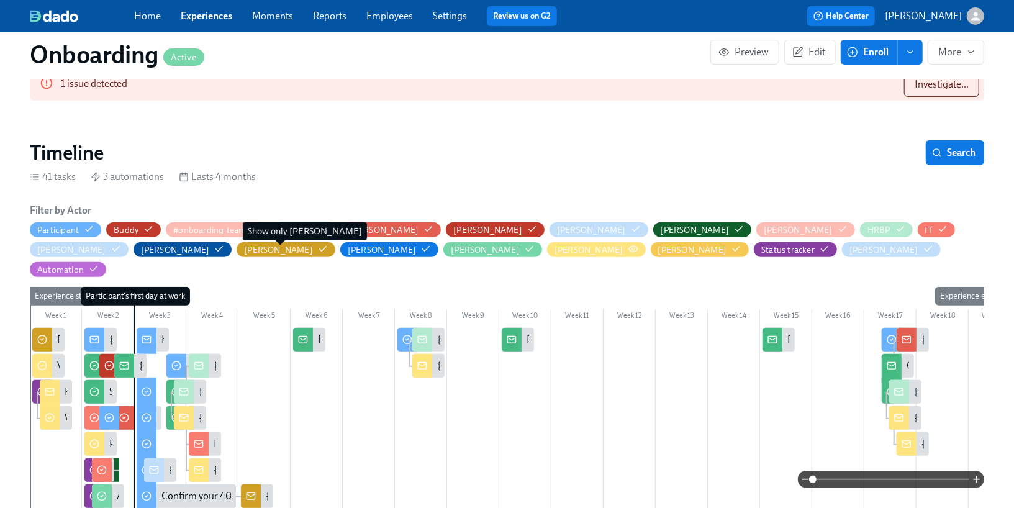
scroll to position [0, 7452]
click at [628, 249] on icon "button" at bounding box center [633, 249] width 10 height 10
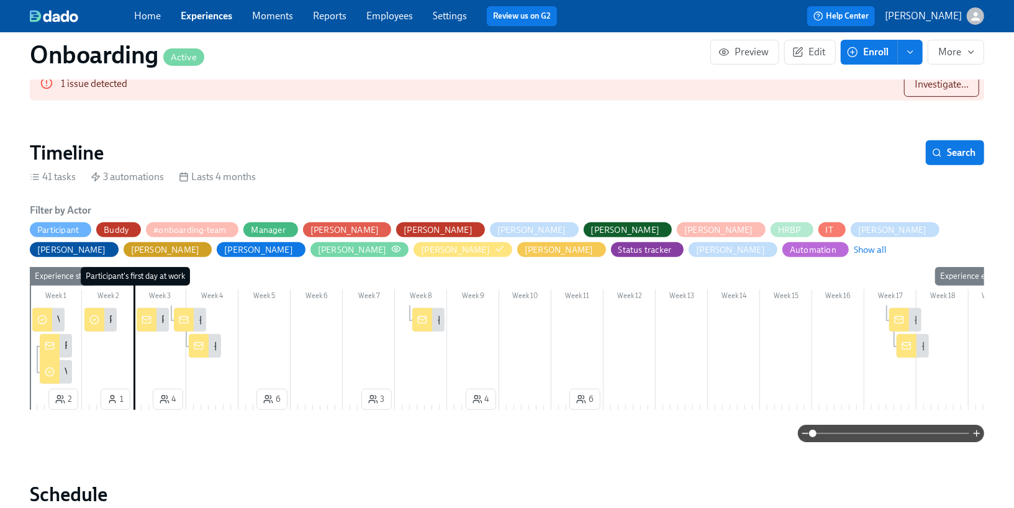
click at [318, 249] on div "[PERSON_NAME]" at bounding box center [360, 250] width 84 height 12
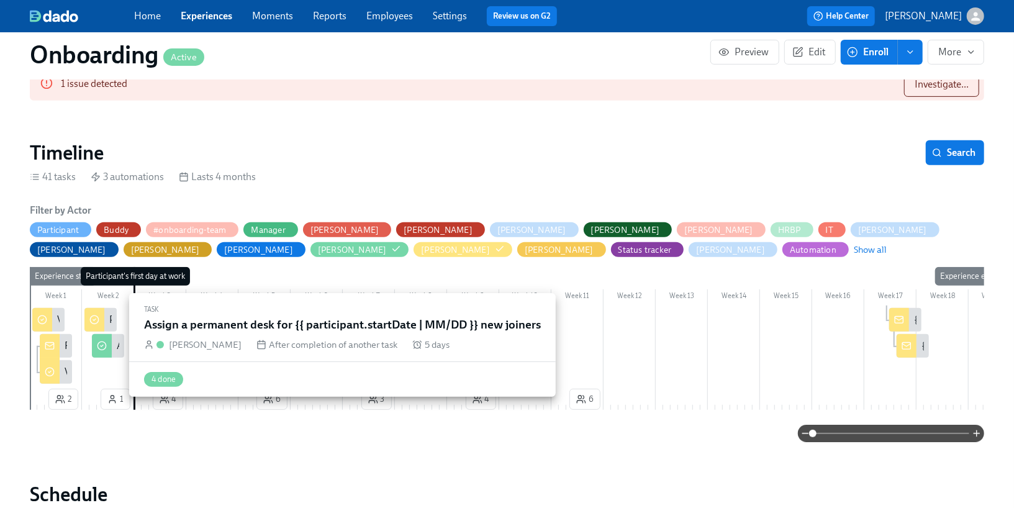
click at [104, 350] on div at bounding box center [102, 346] width 20 height 24
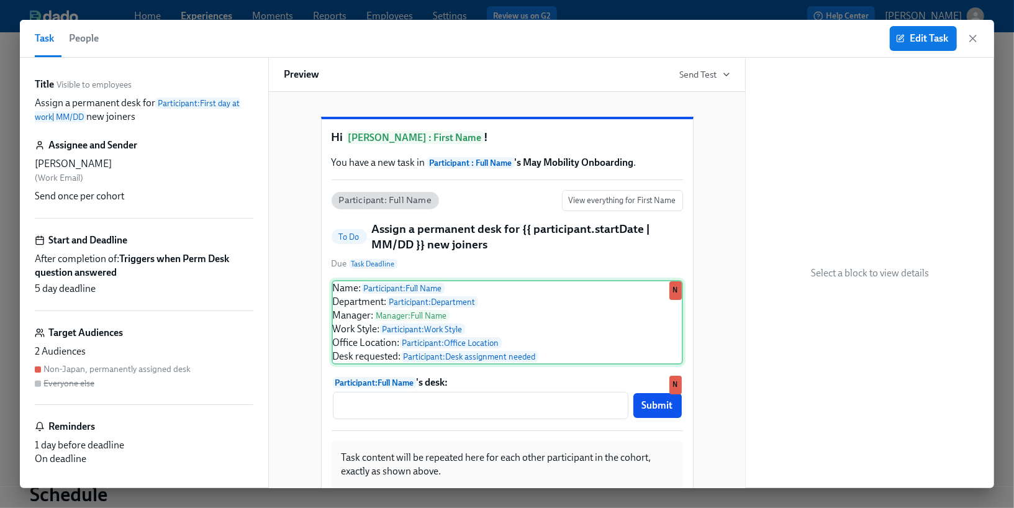
scroll to position [4, 0]
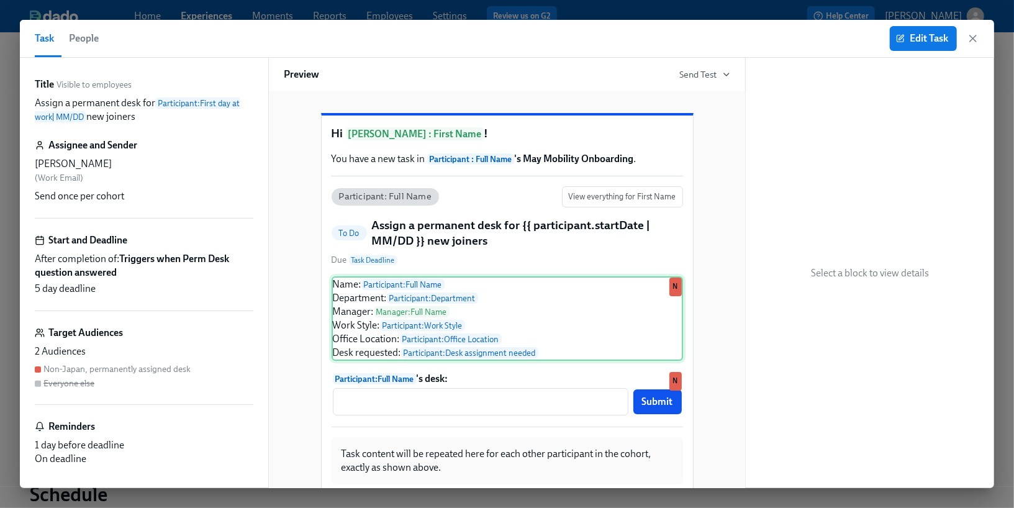
click at [365, 361] on div "Name: Participant : Full Name Department: Participant : Department Manager: Man…" at bounding box center [507, 318] width 351 height 84
click at [913, 35] on span "Edit Task" at bounding box center [924, 38] width 50 height 12
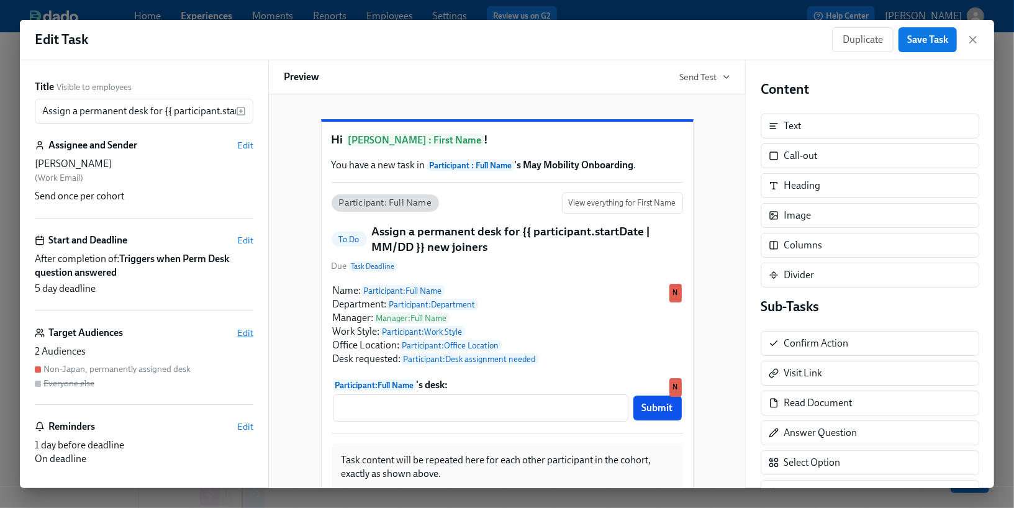
click at [246, 329] on span "Edit" at bounding box center [245, 333] width 16 height 12
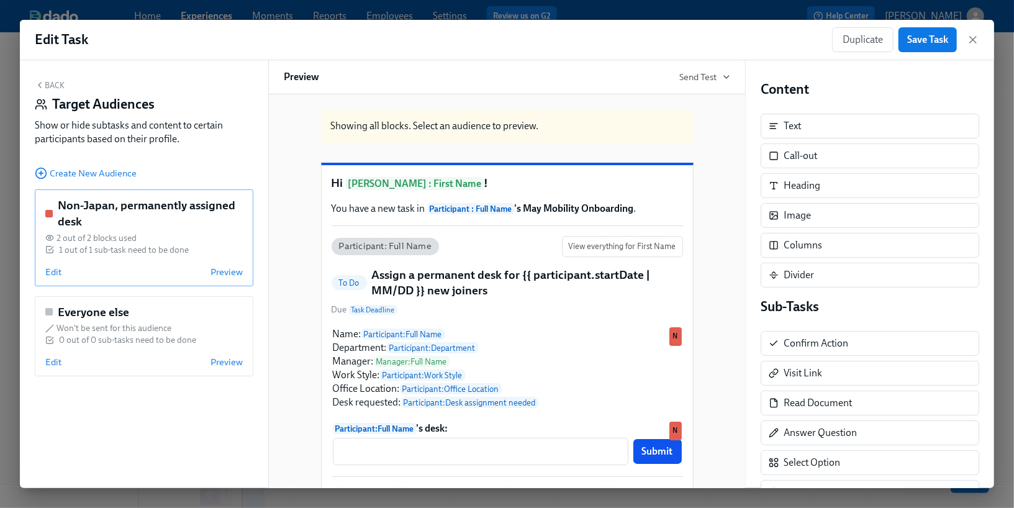
click at [197, 247] on div "1 out of 1 sub-task need to be done" at bounding box center [143, 250] width 197 height 12
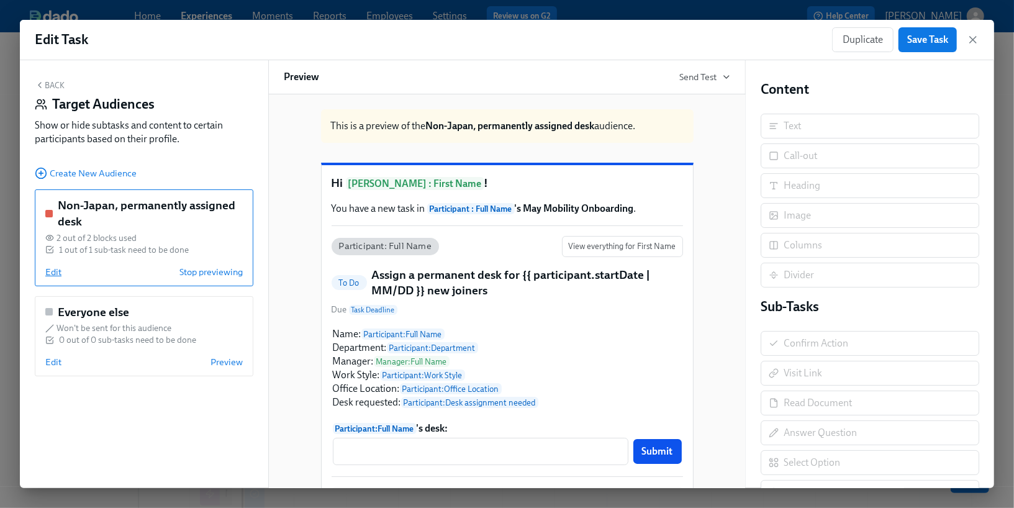
click at [53, 271] on span "Edit" at bounding box center [53, 272] width 16 height 12
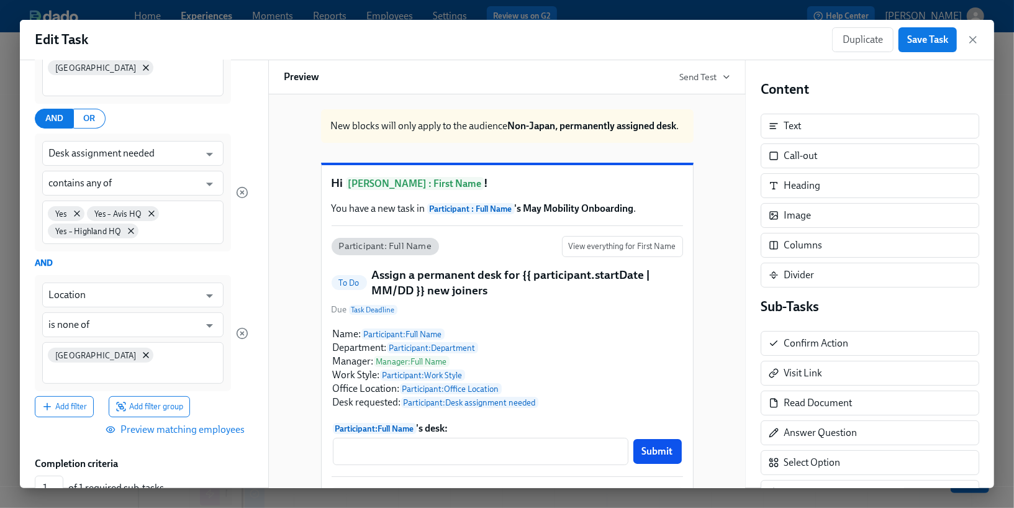
scroll to position [259, 0]
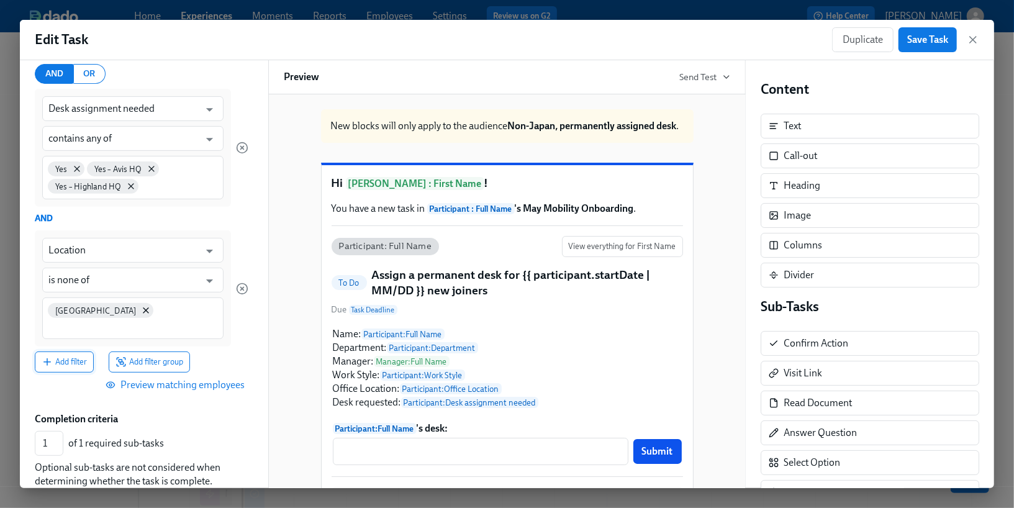
click at [68, 351] on button "Add filter" at bounding box center [64, 361] width 59 height 21
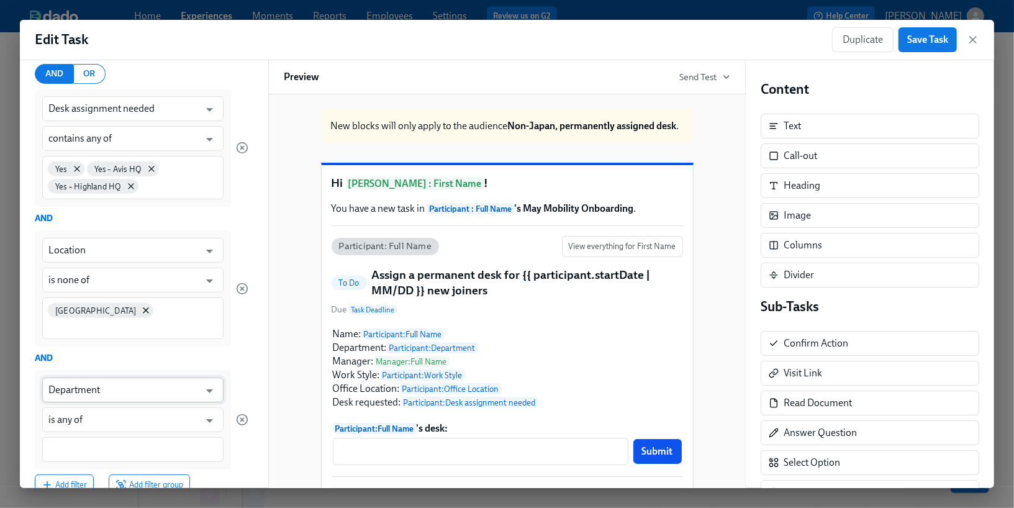
click at [97, 378] on input "Department" at bounding box center [123, 390] width 151 height 25
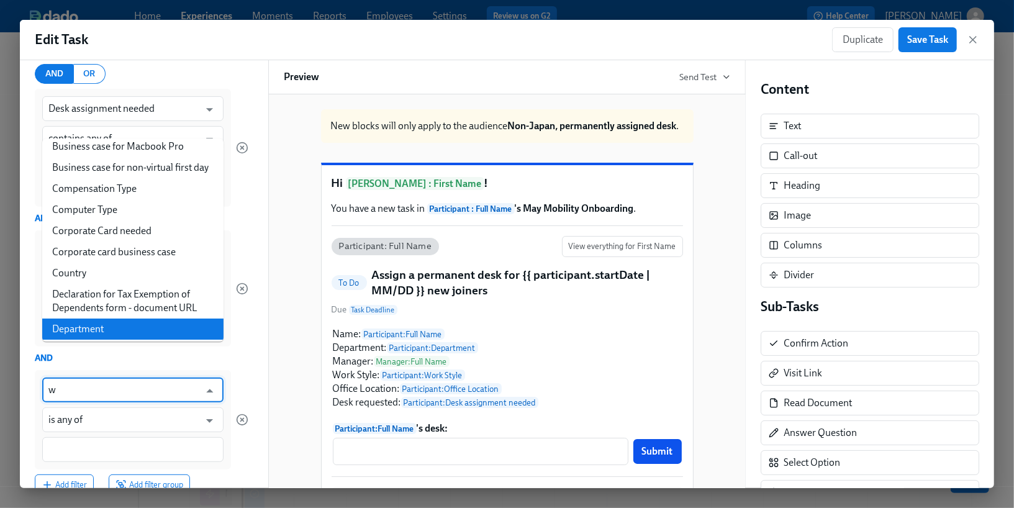
scroll to position [0, 0]
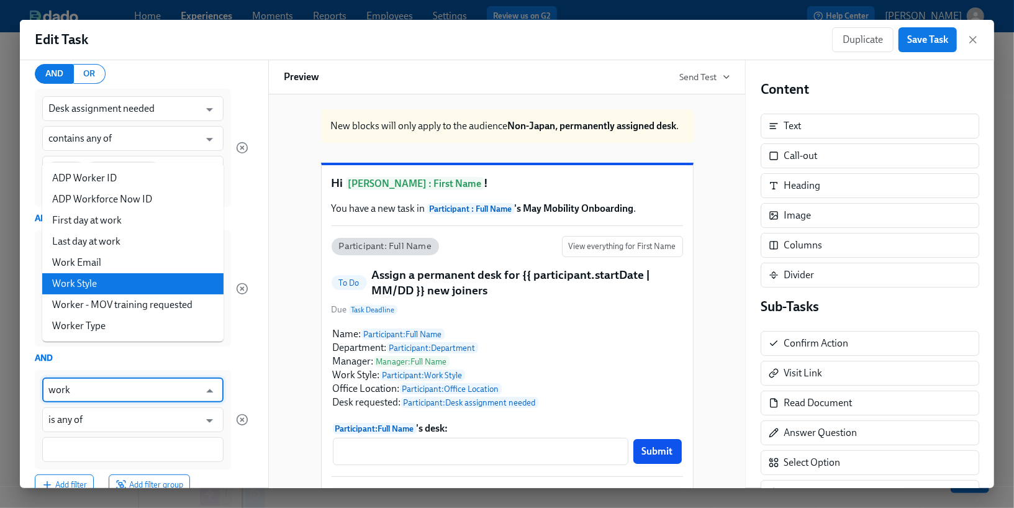
click at [91, 285] on li "Work Style" at bounding box center [132, 283] width 181 height 21
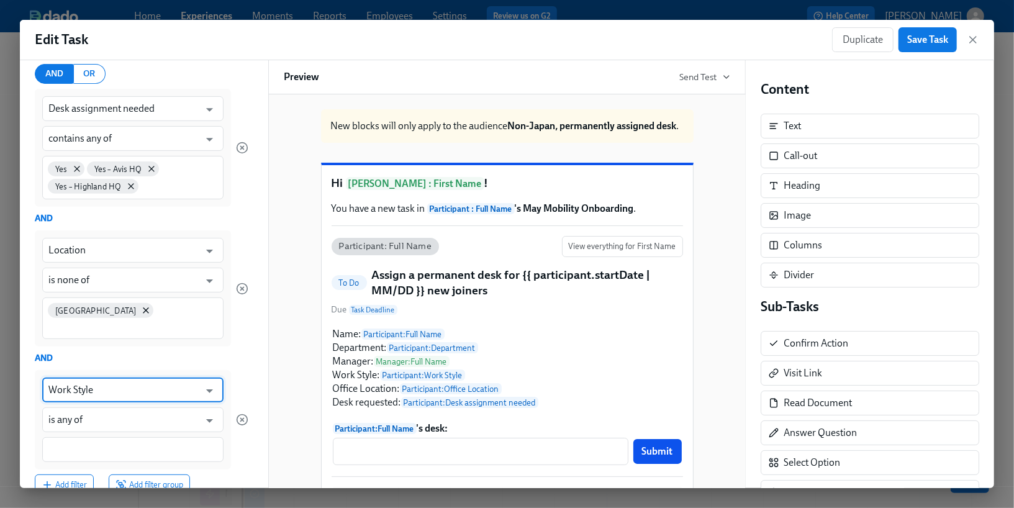
type input "Work Style"
click at [82, 443] on input at bounding box center [132, 449] width 169 height 13
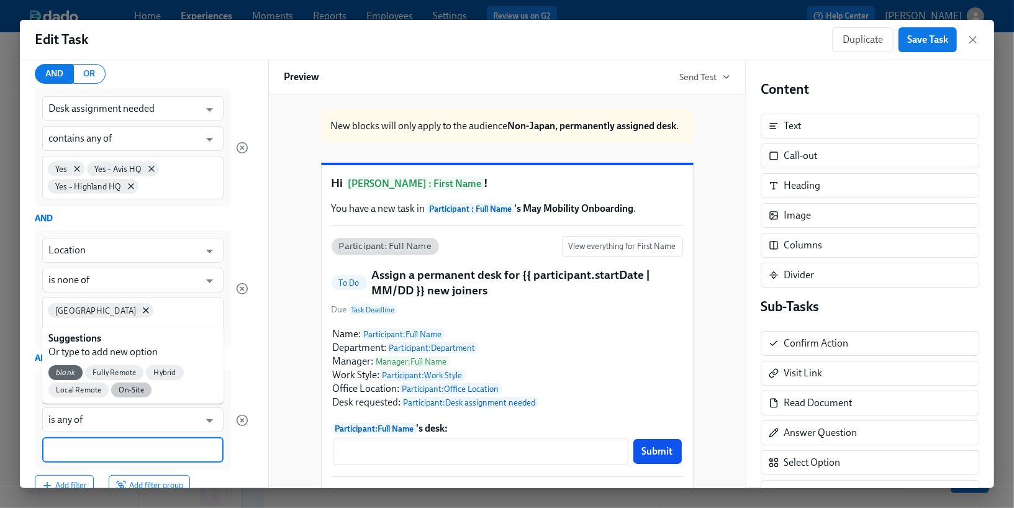
click at [130, 393] on span "On-Site" at bounding box center [131, 390] width 40 height 9
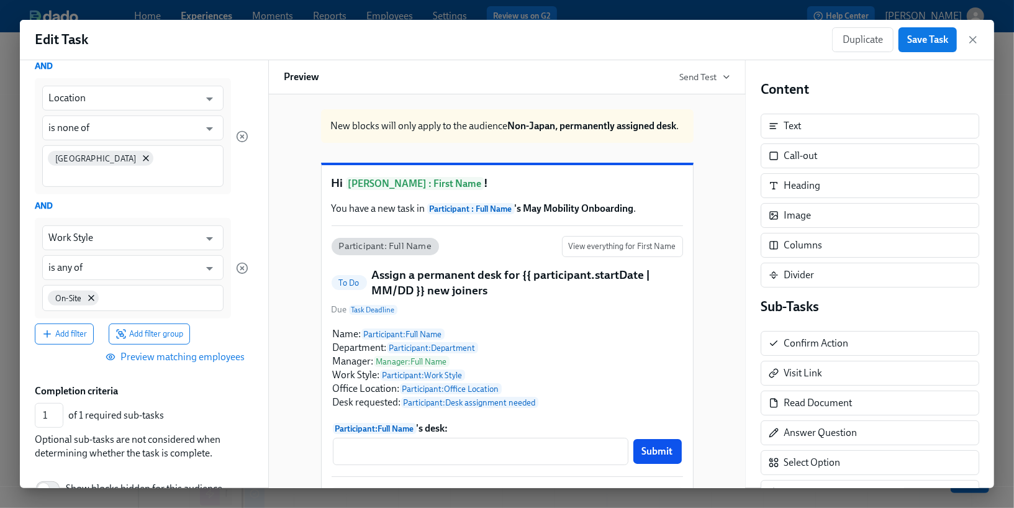
scroll to position [450, 0]
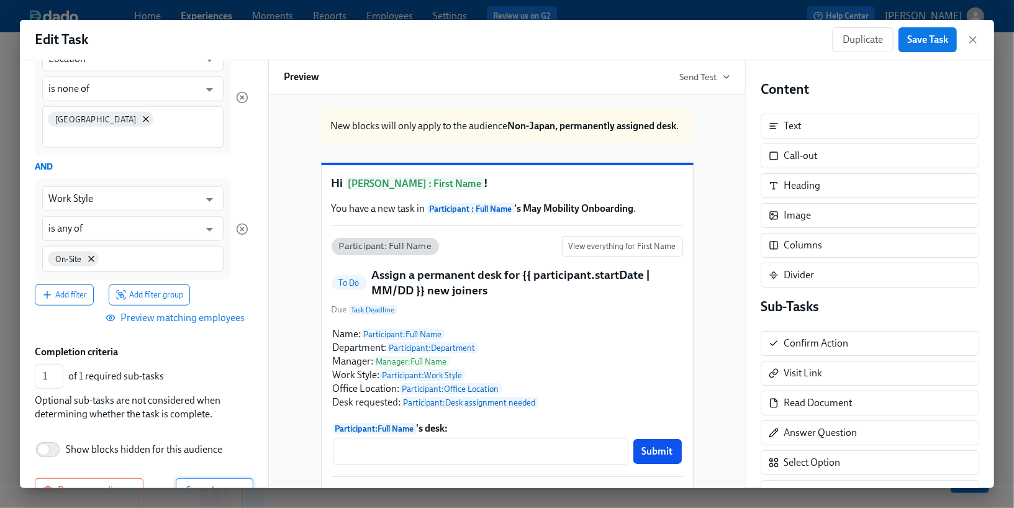
click at [229, 484] on span "Save changes" at bounding box center [214, 490] width 57 height 12
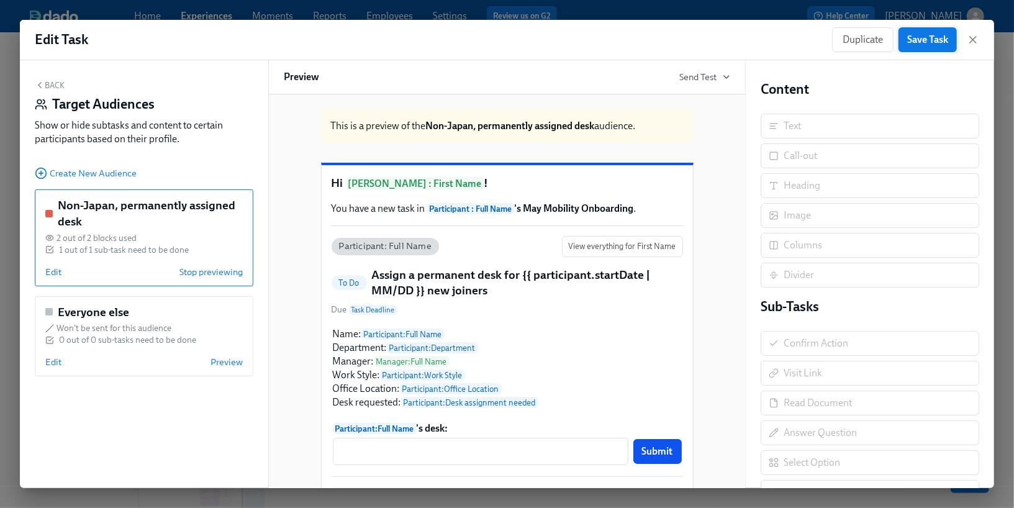
click at [908, 44] on span "Save Task" at bounding box center [927, 40] width 41 height 12
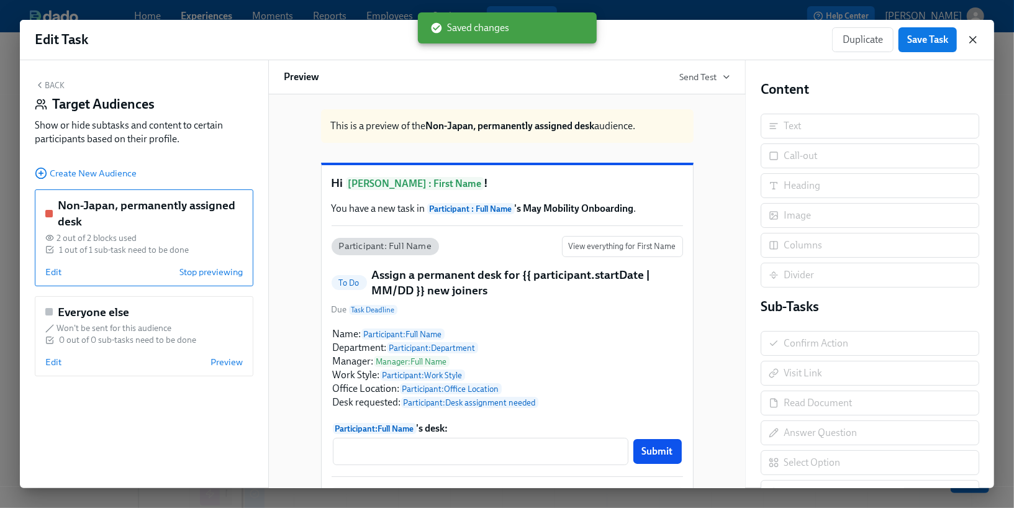
click at [971, 41] on icon "button" at bounding box center [973, 40] width 12 height 12
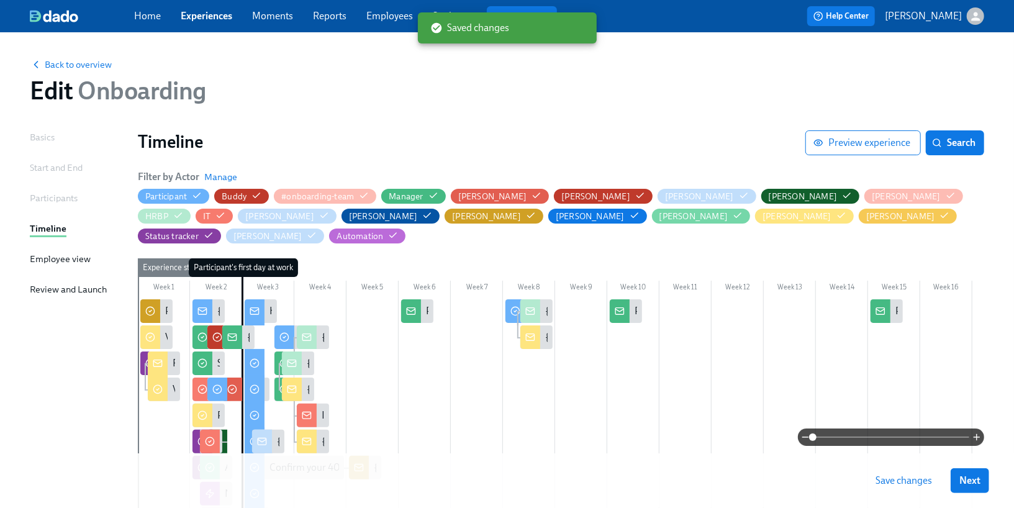
click at [890, 479] on span "Save changes" at bounding box center [904, 480] width 57 height 12
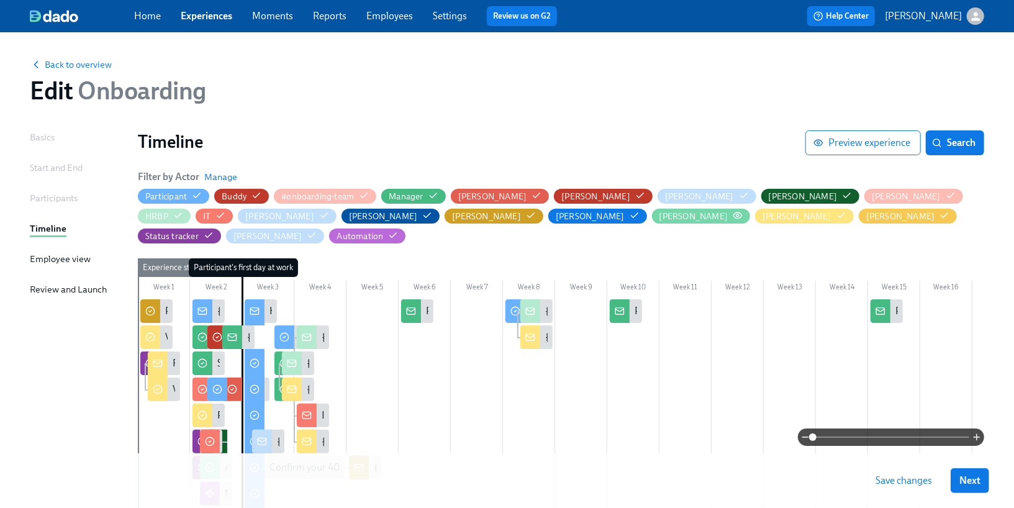
click at [733, 215] on icon "button" at bounding box center [738, 216] width 10 height 10
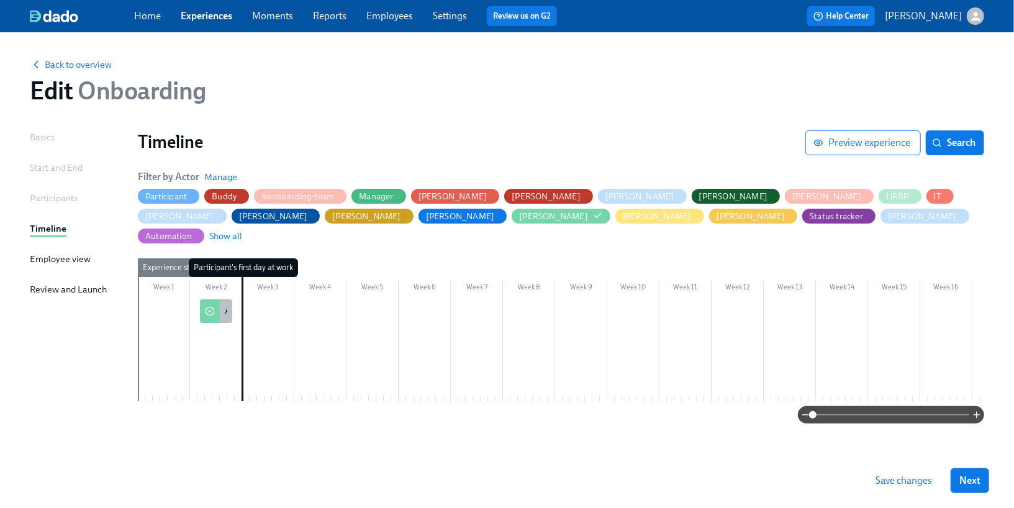
click at [219, 299] on div "Assign a permanent desk for {{ participant.startDate | MM/DD }} new joiners" at bounding box center [216, 311] width 32 height 24
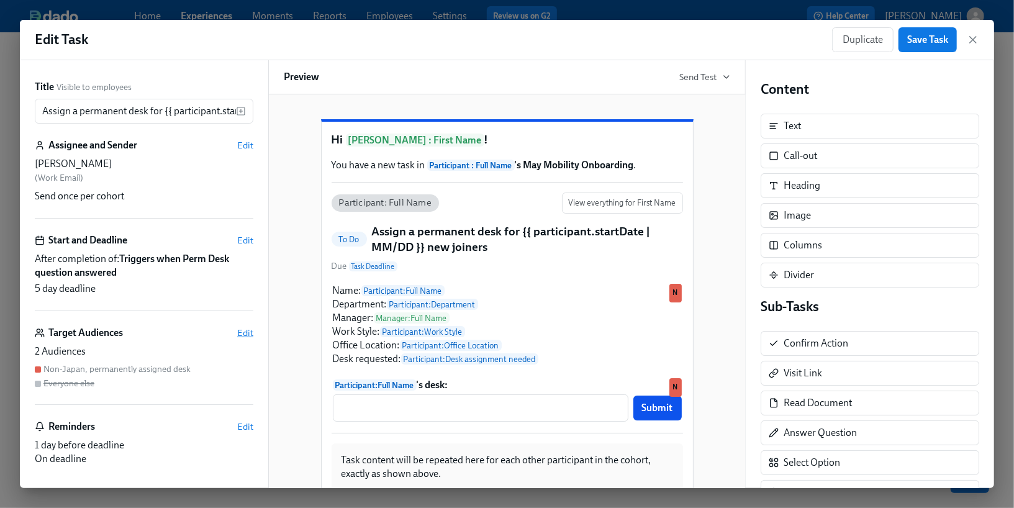
click at [240, 334] on span "Edit" at bounding box center [245, 333] width 16 height 12
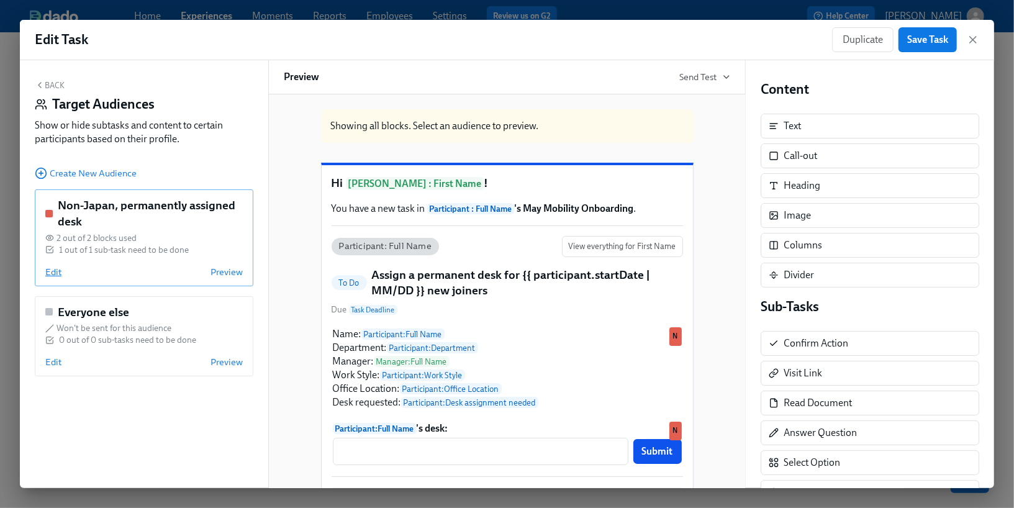
click at [53, 271] on span "Edit" at bounding box center [53, 272] width 16 height 12
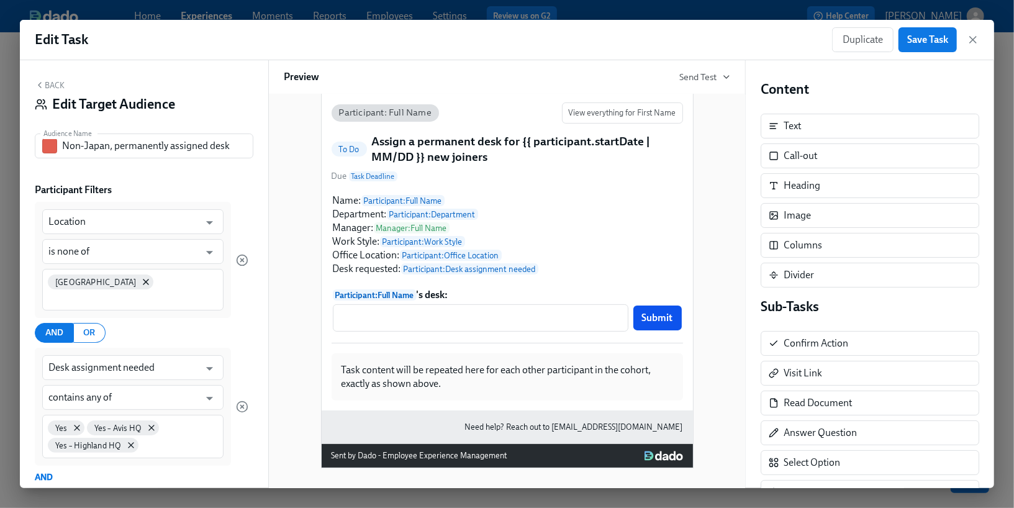
scroll to position [450, 0]
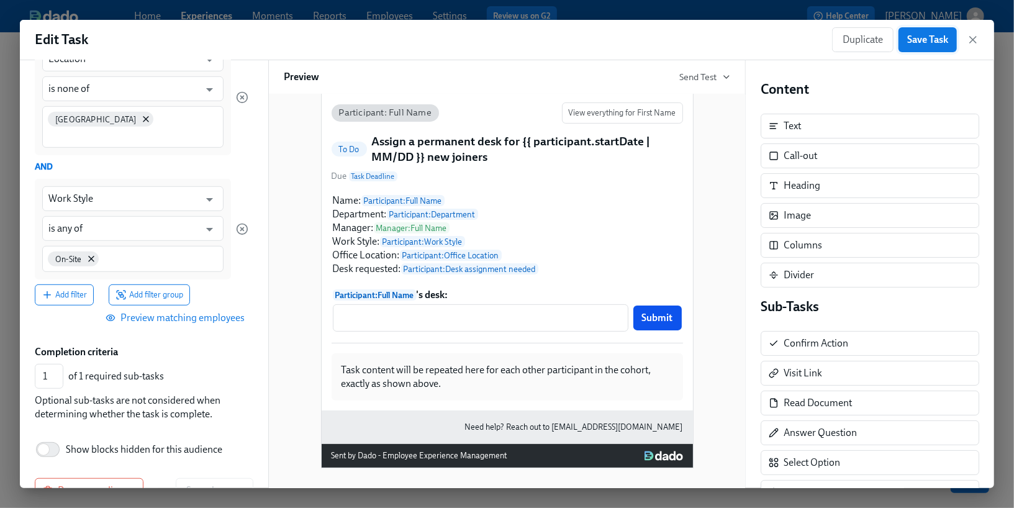
click at [932, 45] on span "Save Task" at bounding box center [927, 40] width 41 height 12
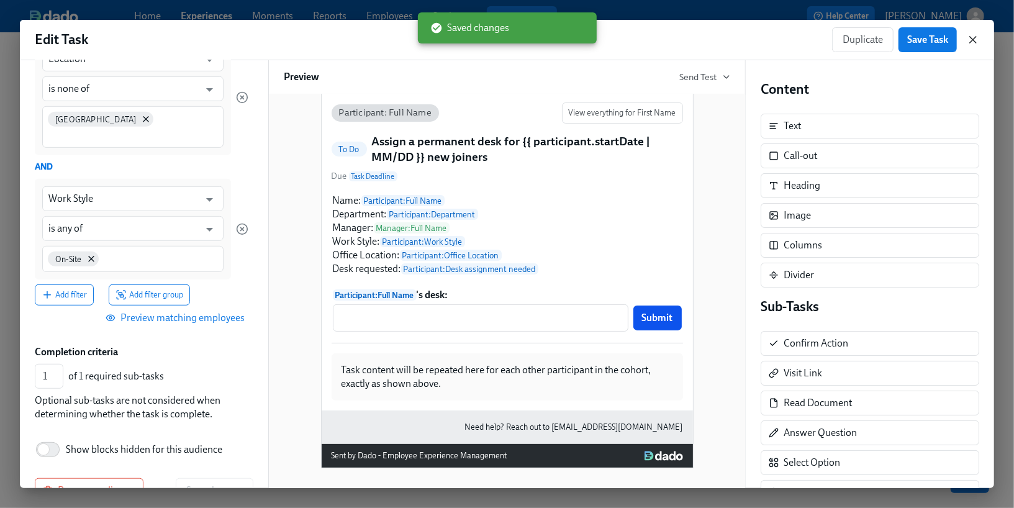
click at [972, 40] on icon "button" at bounding box center [973, 40] width 6 height 6
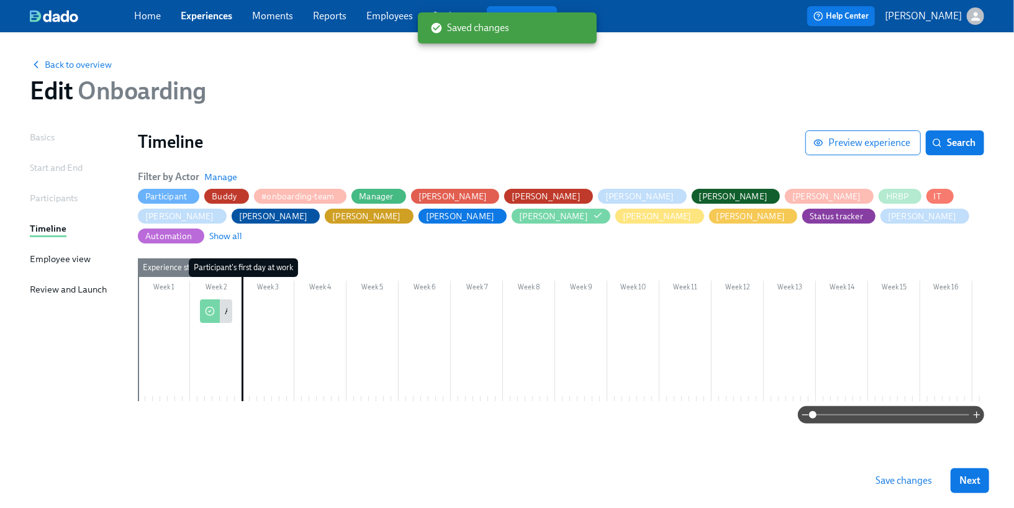
click at [897, 482] on span "Save changes" at bounding box center [904, 480] width 57 height 12
click at [379, 18] on link "Employees" at bounding box center [389, 16] width 47 height 12
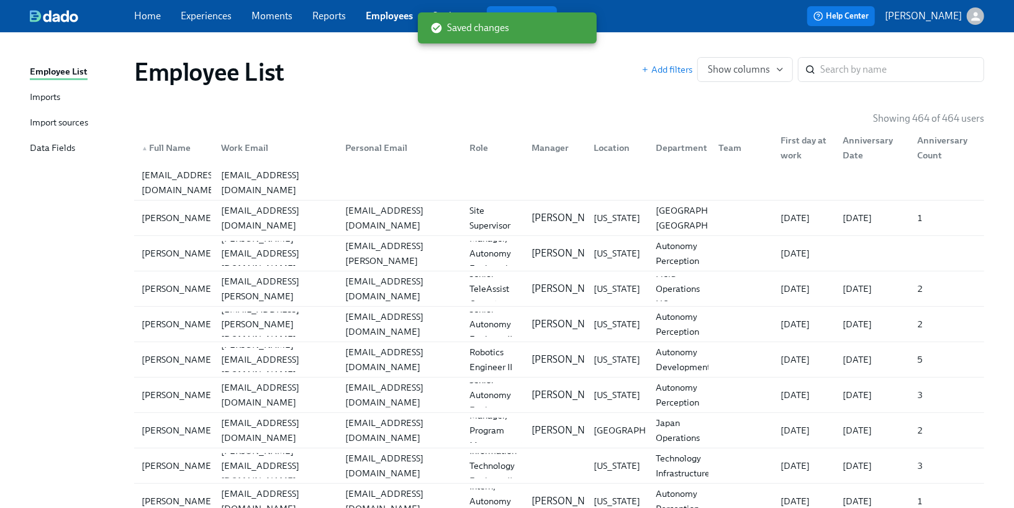
click at [58, 93] on div "Imports" at bounding box center [45, 98] width 30 height 16
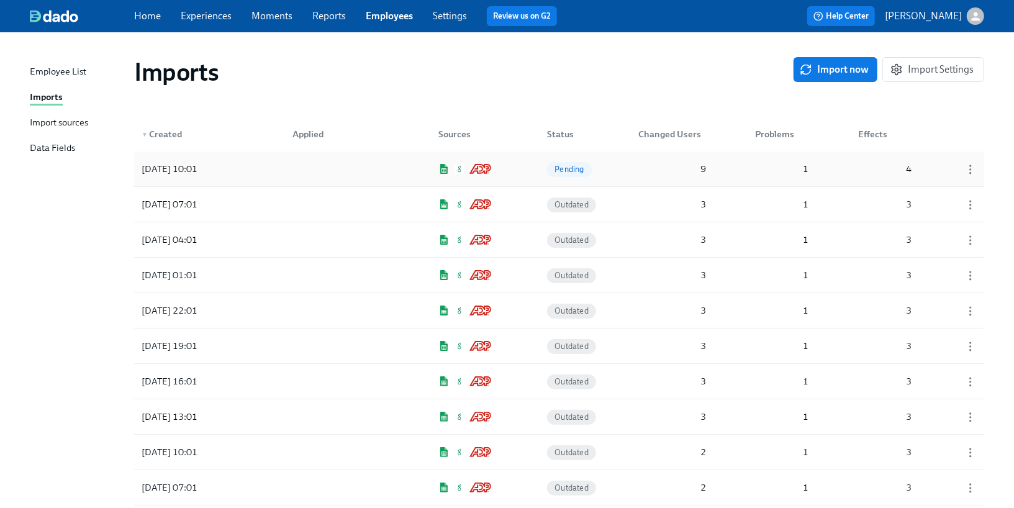
click at [615, 170] on div "[DATE] 10:01 Pending 9 1 4" at bounding box center [559, 169] width 850 height 35
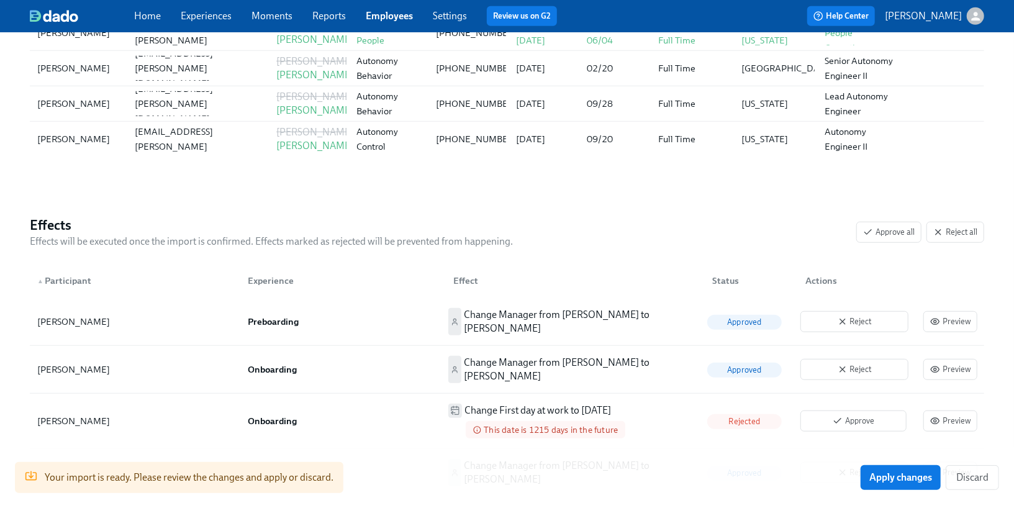
scroll to position [553, 0]
